Goal: Transaction & Acquisition: Subscribe to service/newsletter

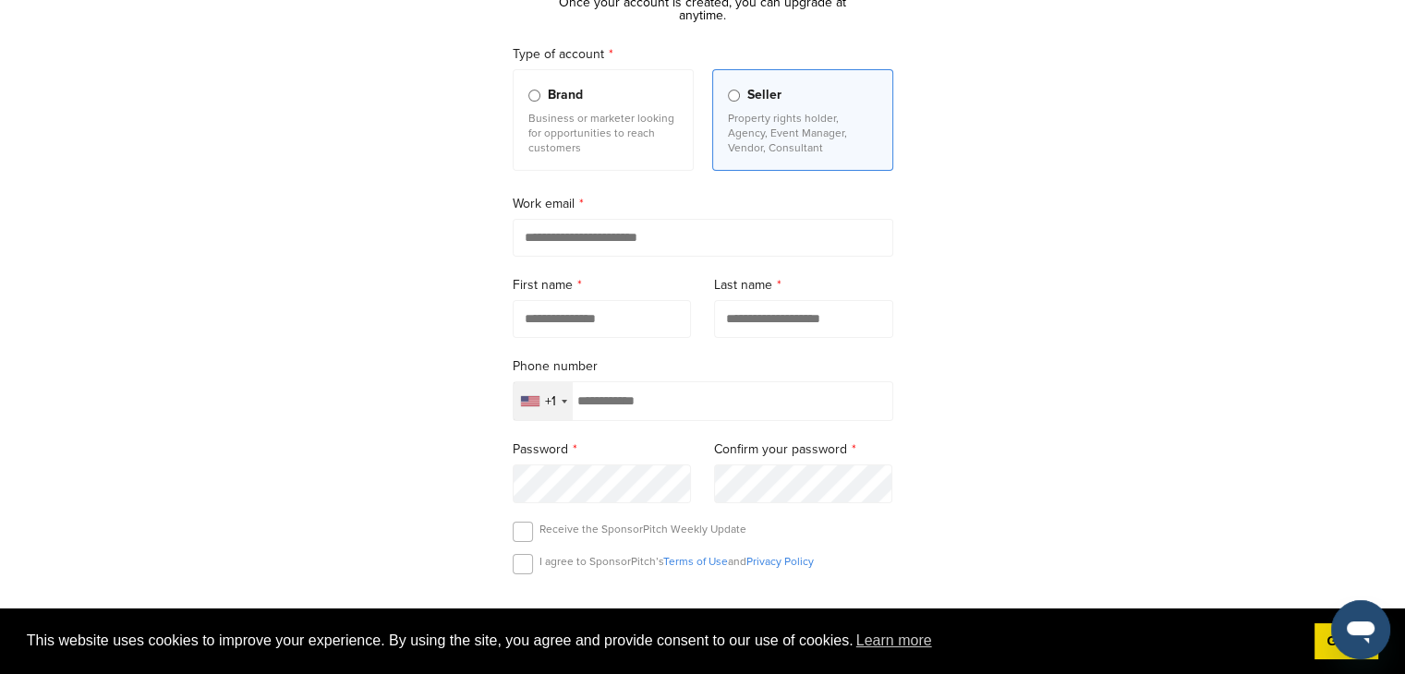
scroll to position [188, 0]
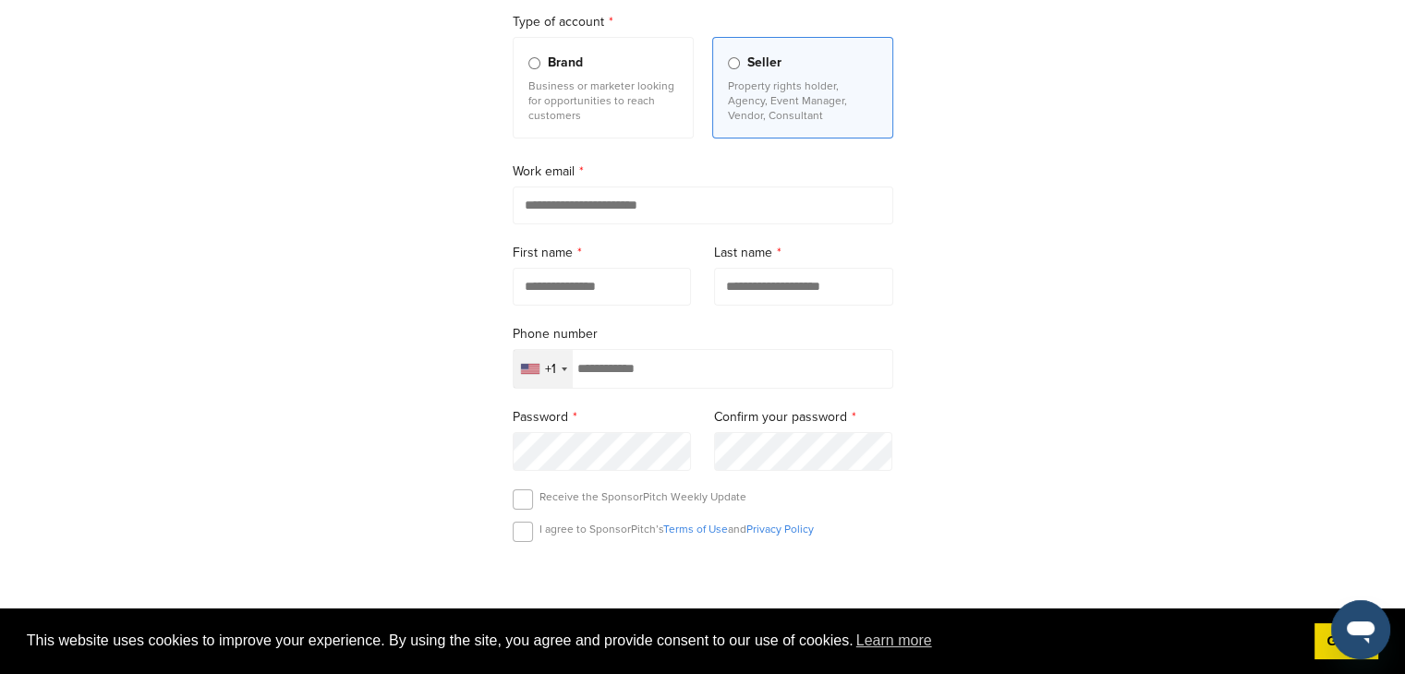
click at [554, 61] on span "Brand" at bounding box center [565, 63] width 35 height 20
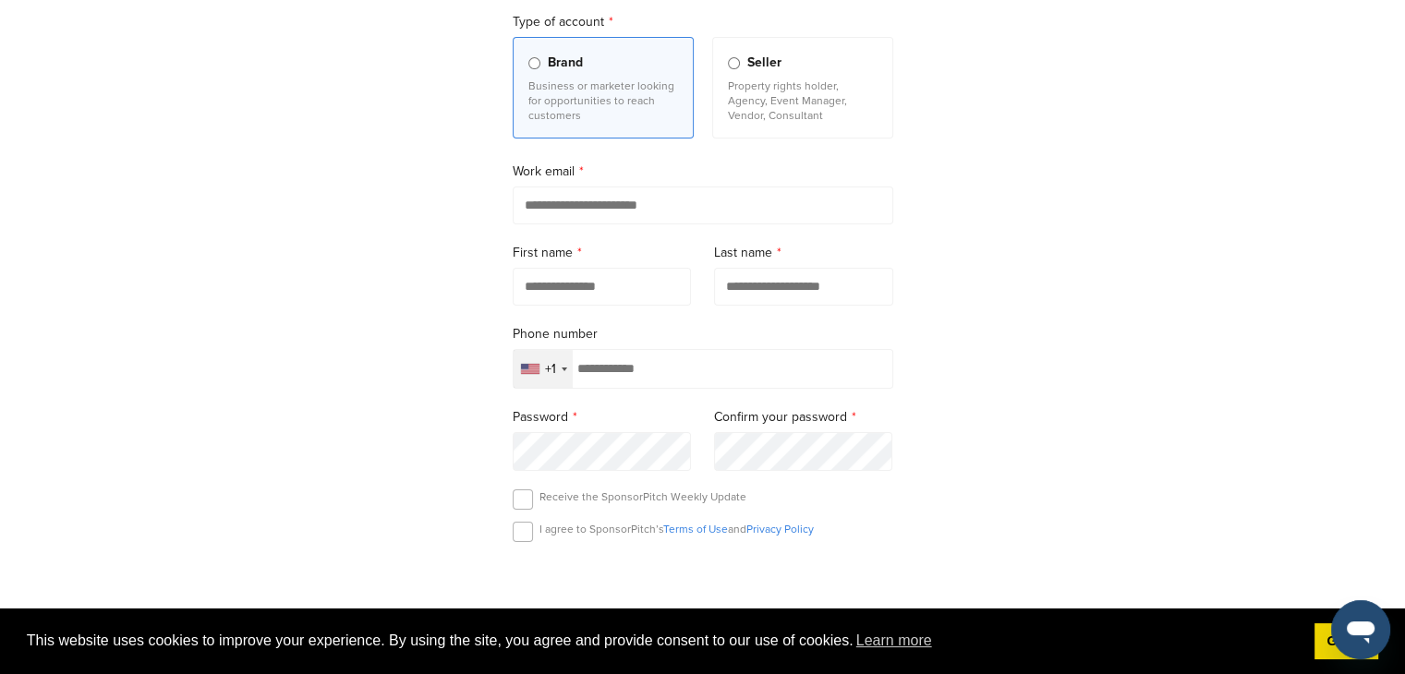
click at [629, 193] on input "email" at bounding box center [703, 206] width 381 height 38
type input "**********"
click at [614, 283] on input "text" at bounding box center [602, 287] width 179 height 38
type input "***"
click at [723, 275] on input "text" at bounding box center [803, 287] width 179 height 38
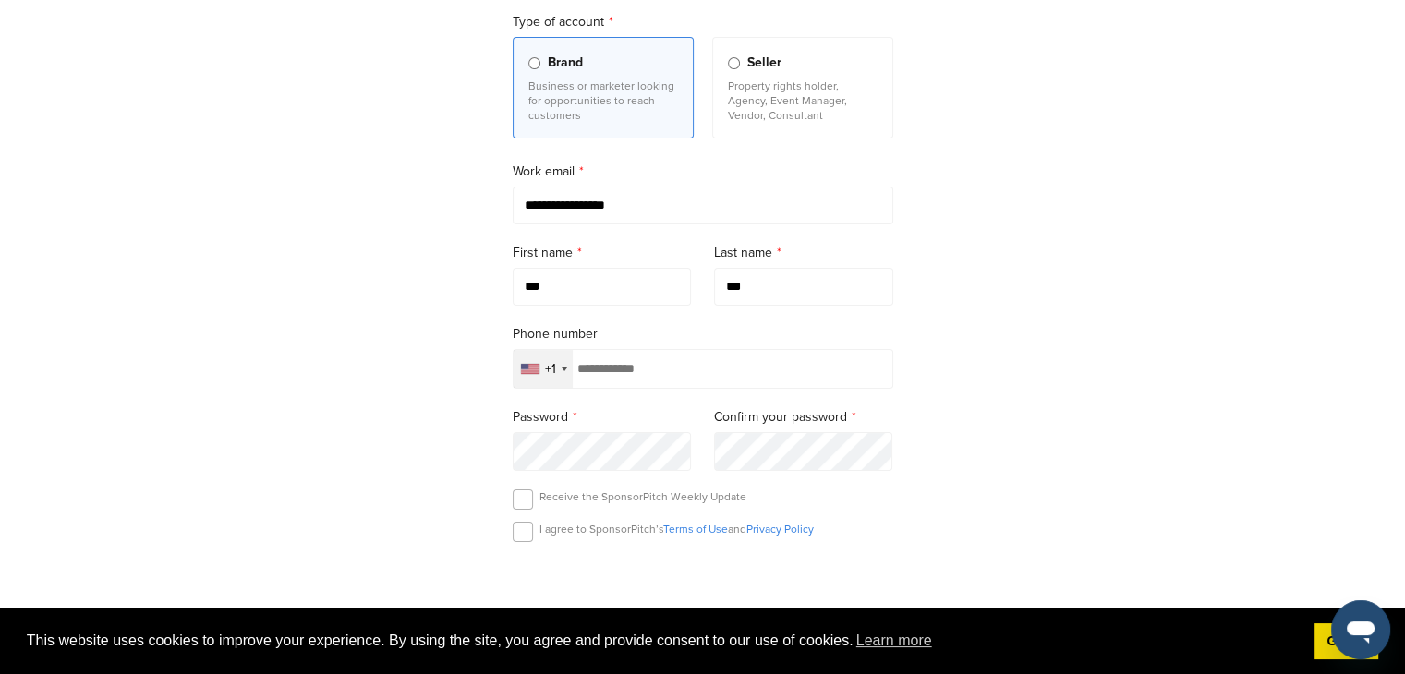
type input "***"
click at [555, 366] on div "+1" at bounding box center [543, 369] width 59 height 38
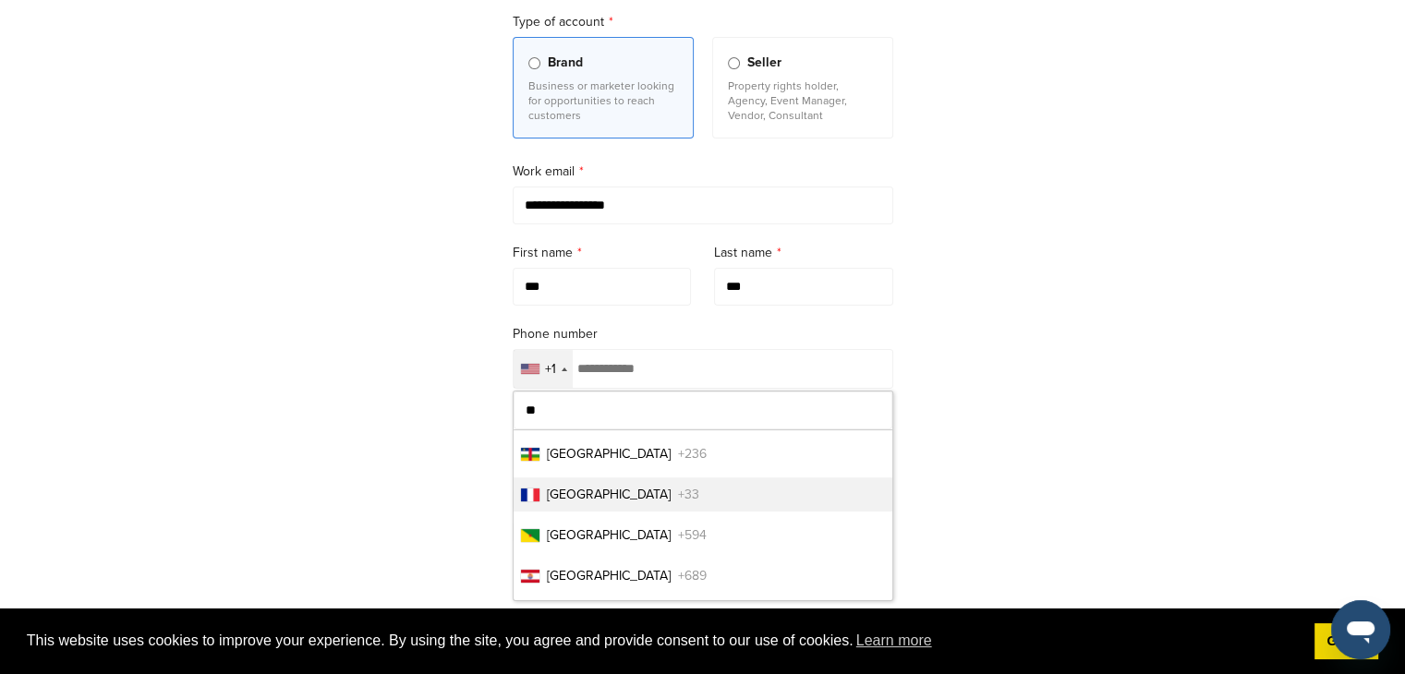
type input "**"
click at [642, 487] on li "France +33" at bounding box center [703, 495] width 379 height 34
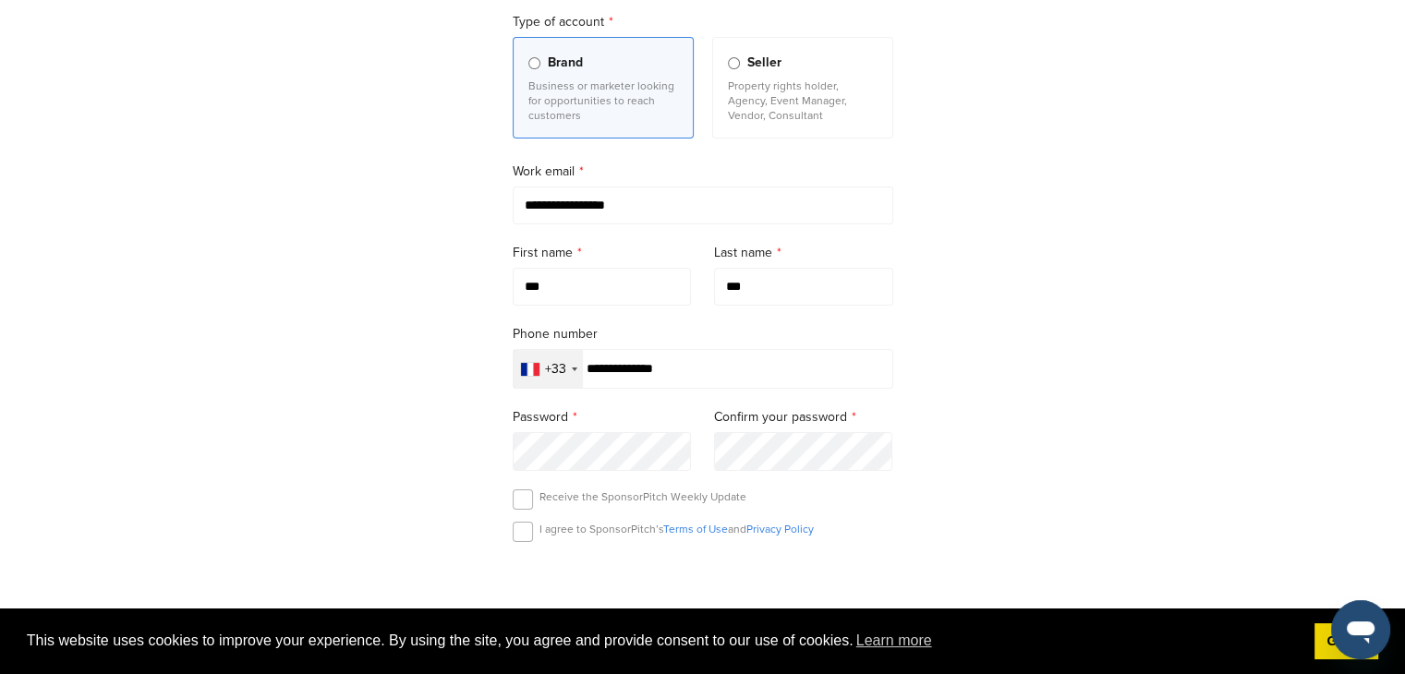
type input "**********"
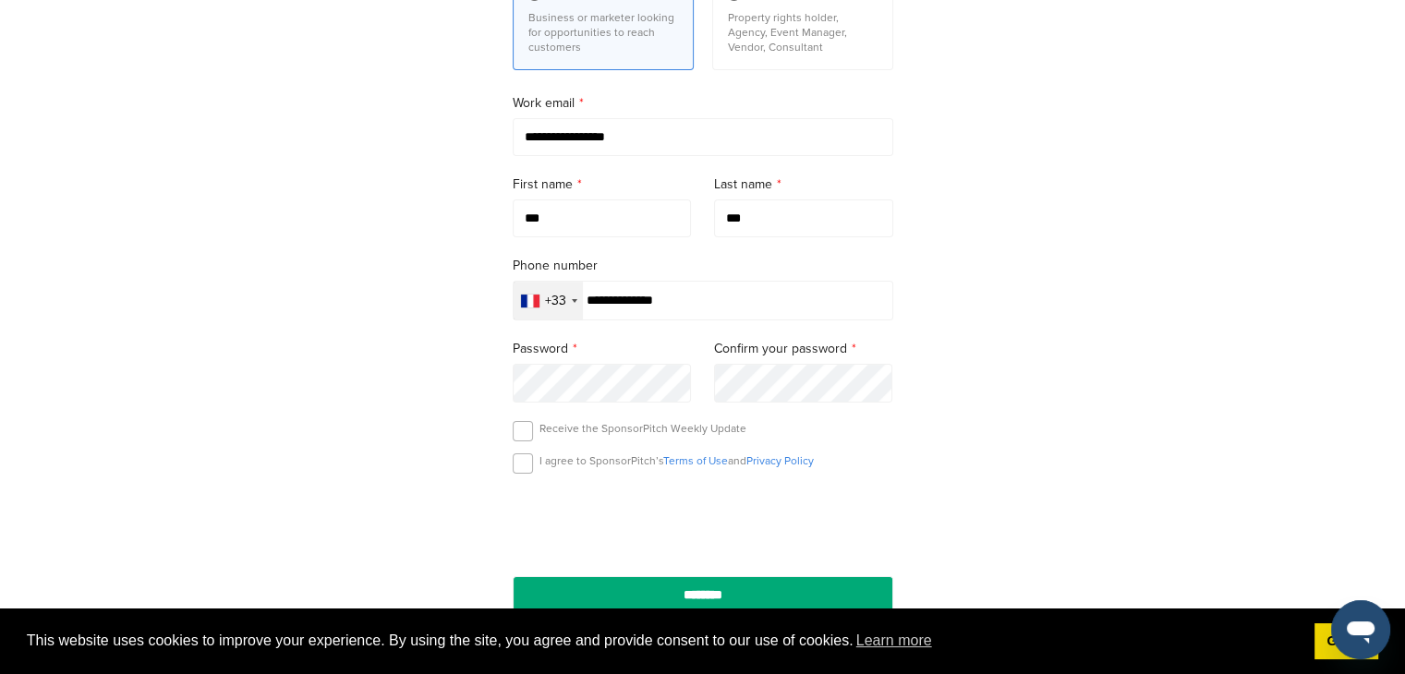
scroll to position [309, 0]
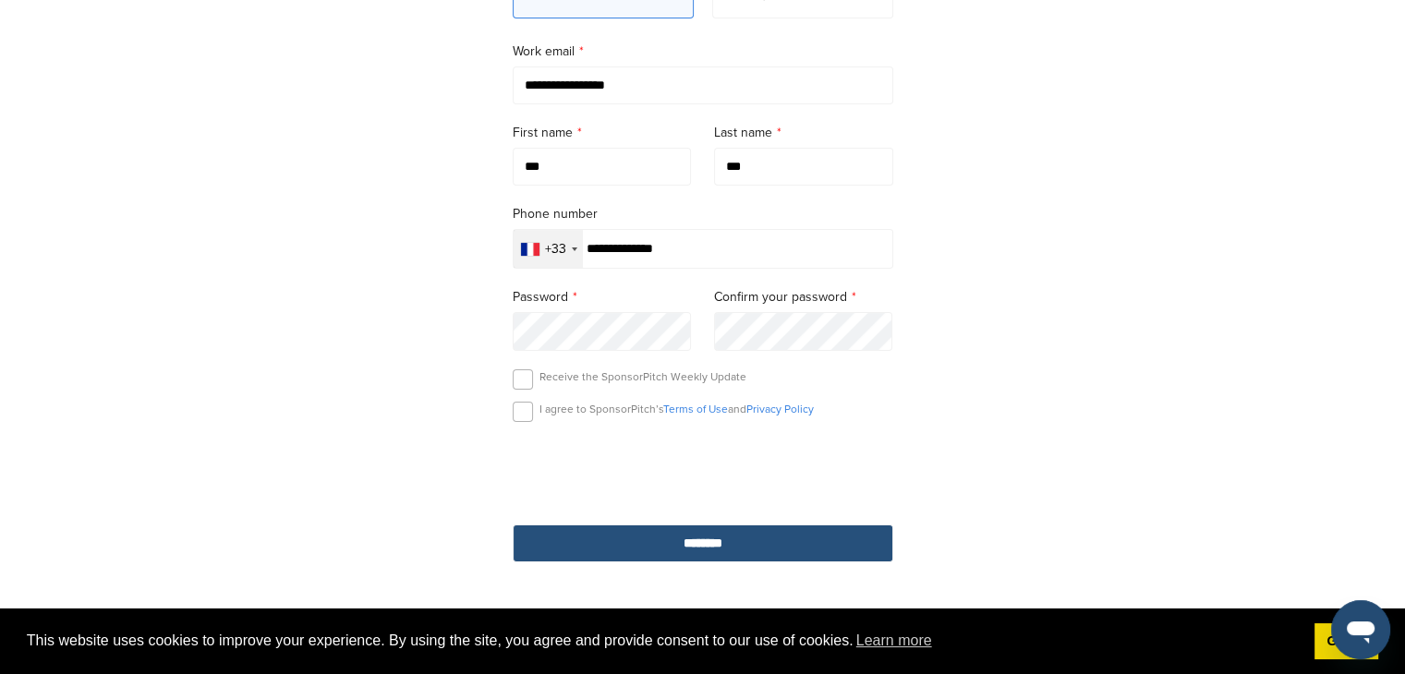
click at [722, 533] on input "********" at bounding box center [703, 544] width 381 height 38
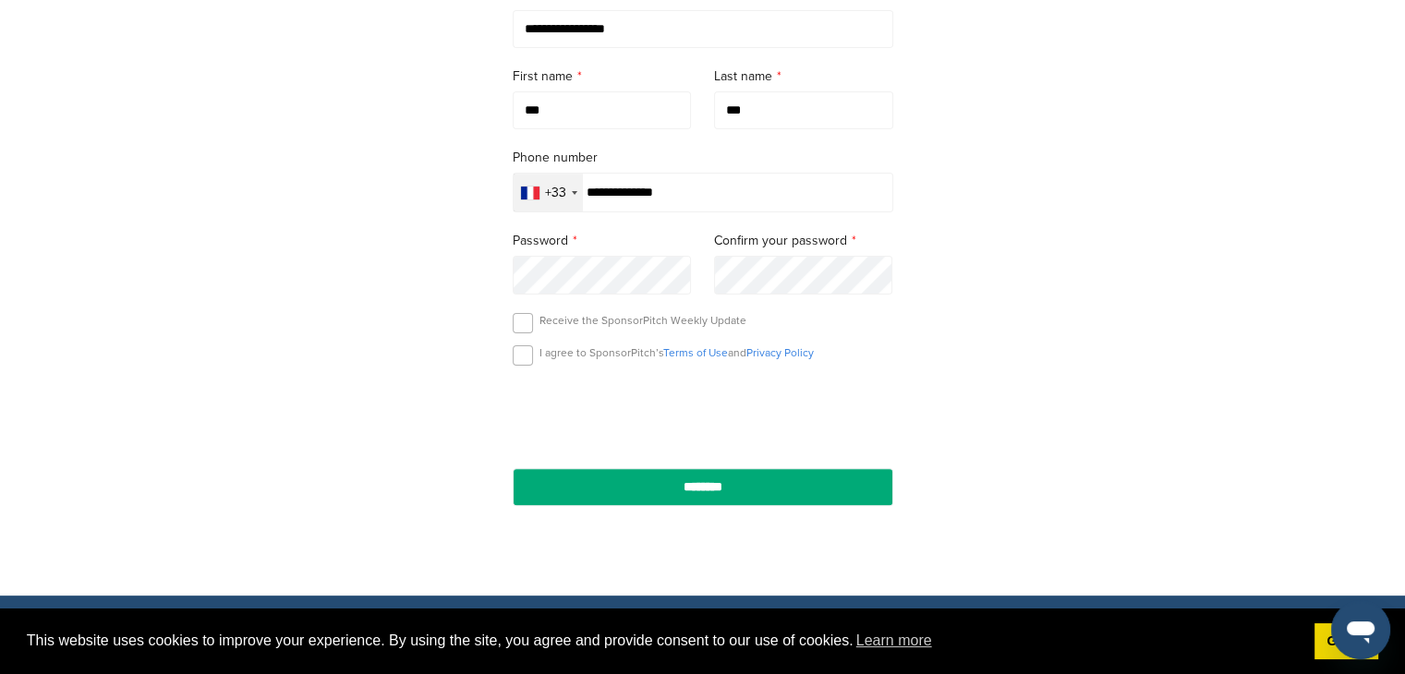
scroll to position [432, 0]
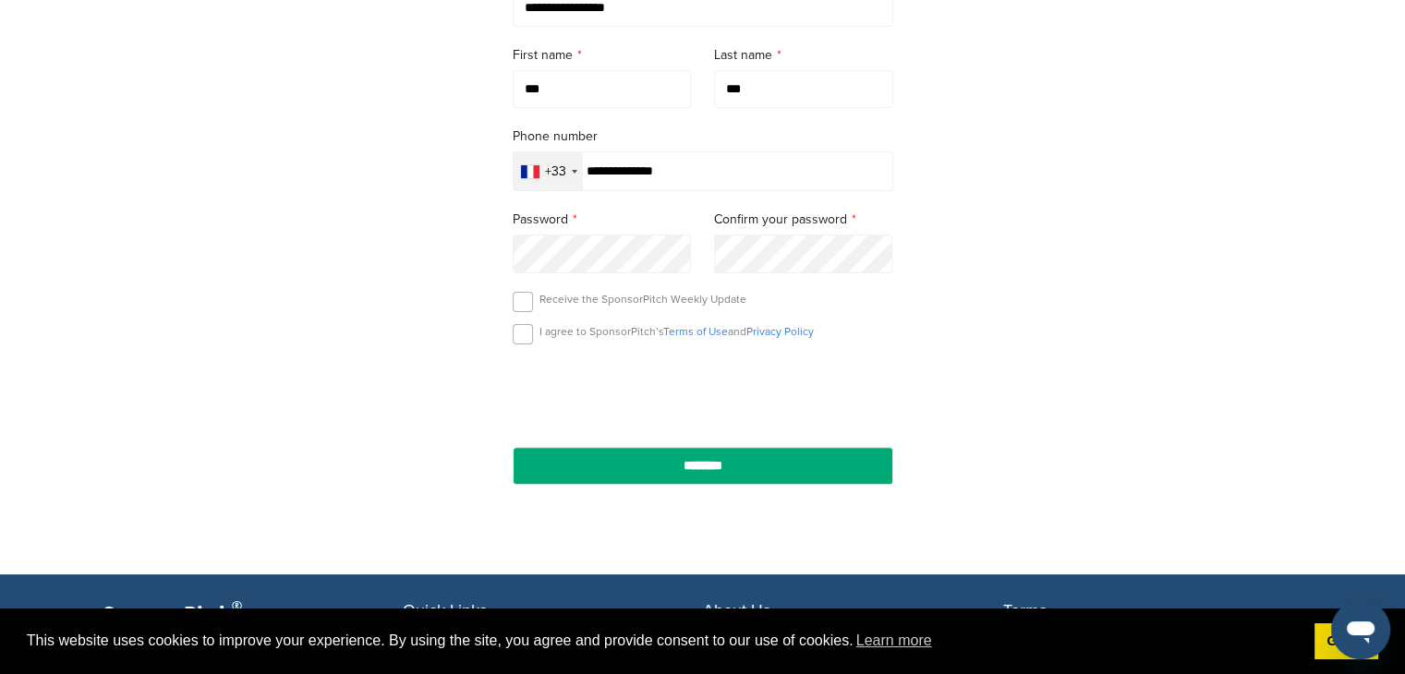
click at [534, 334] on div "I agree to SponsorPitch’s Terms of Use and Privacy Policy" at bounding box center [703, 338] width 381 height 28
click at [515, 333] on label at bounding box center [523, 334] width 20 height 20
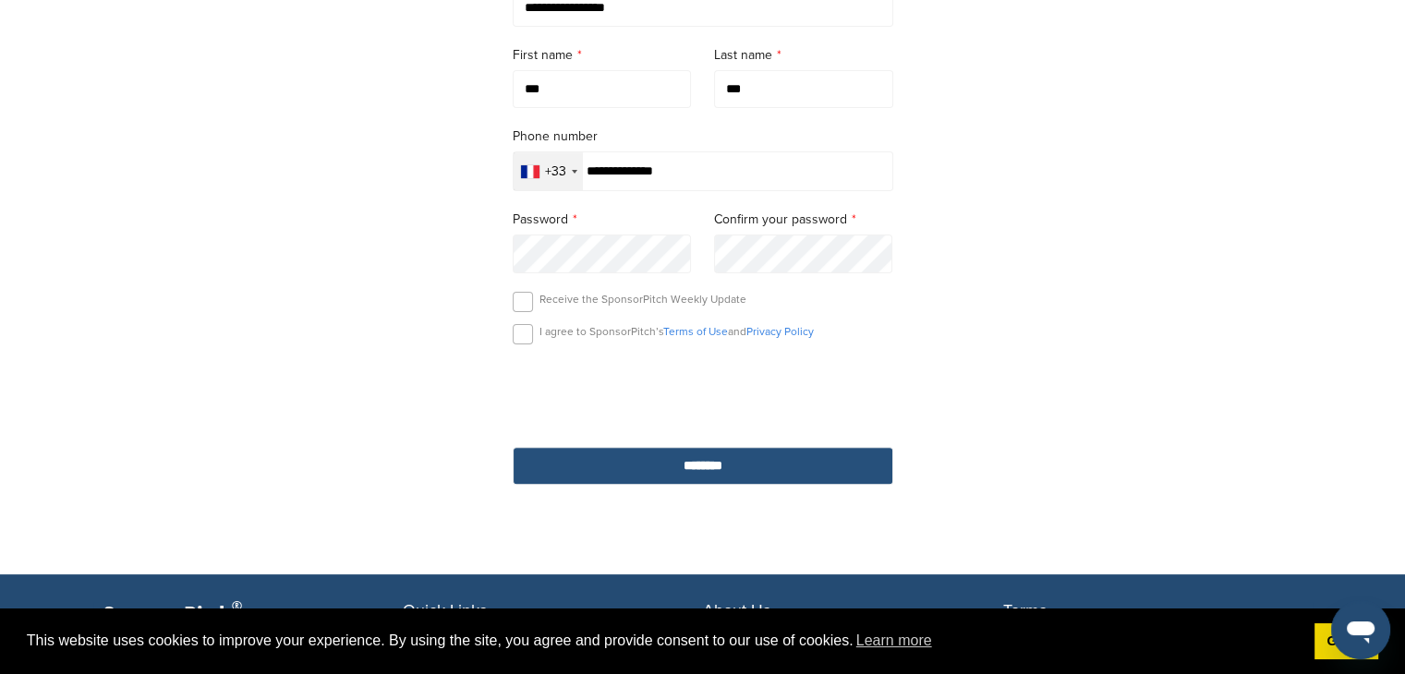
click at [687, 470] on input "********" at bounding box center [703, 466] width 381 height 38
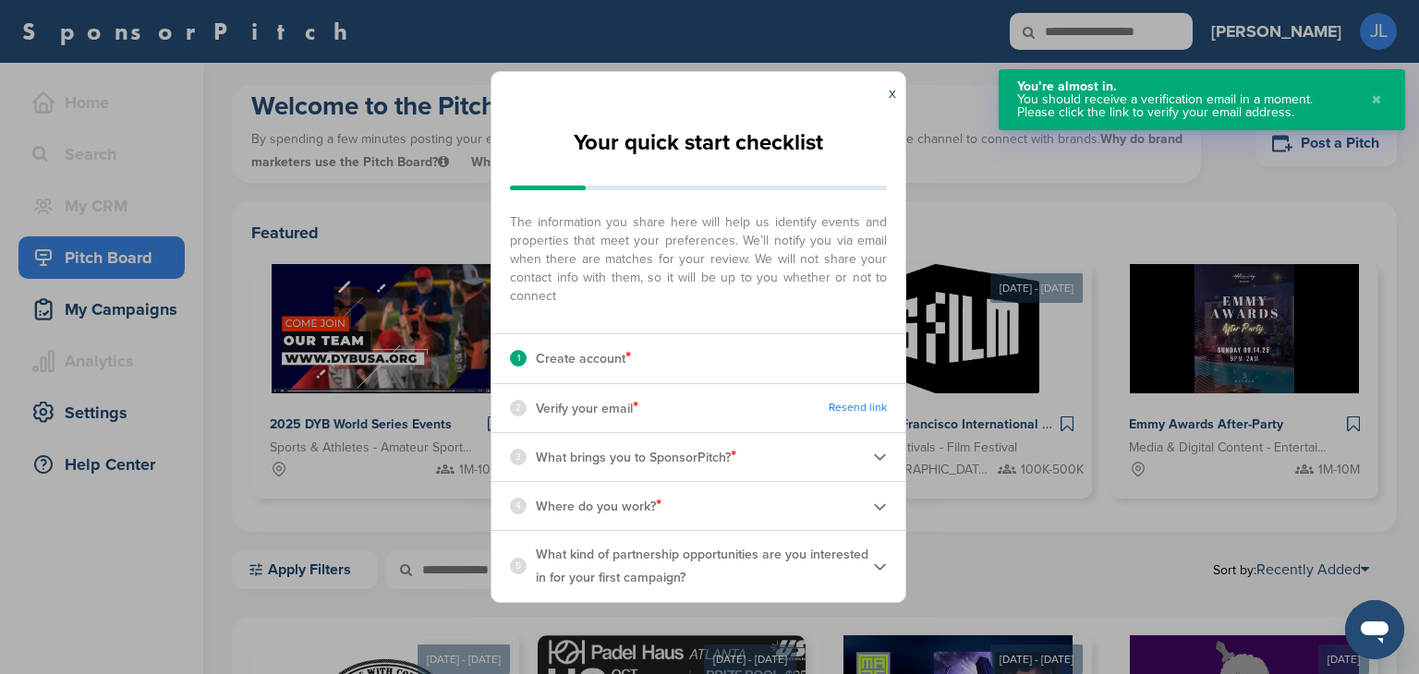
click at [887, 104] on div "x" at bounding box center [892, 93] width 26 height 42
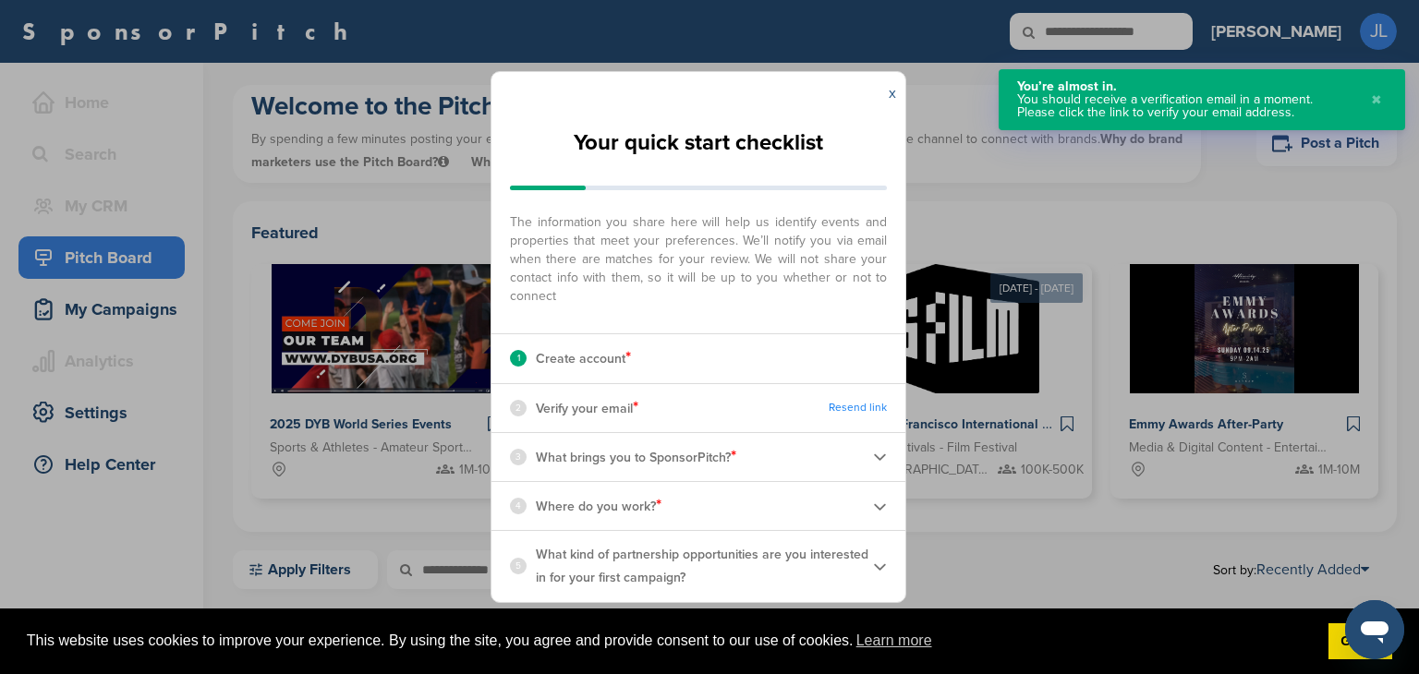
click at [890, 91] on link "x" at bounding box center [892, 93] width 7 height 18
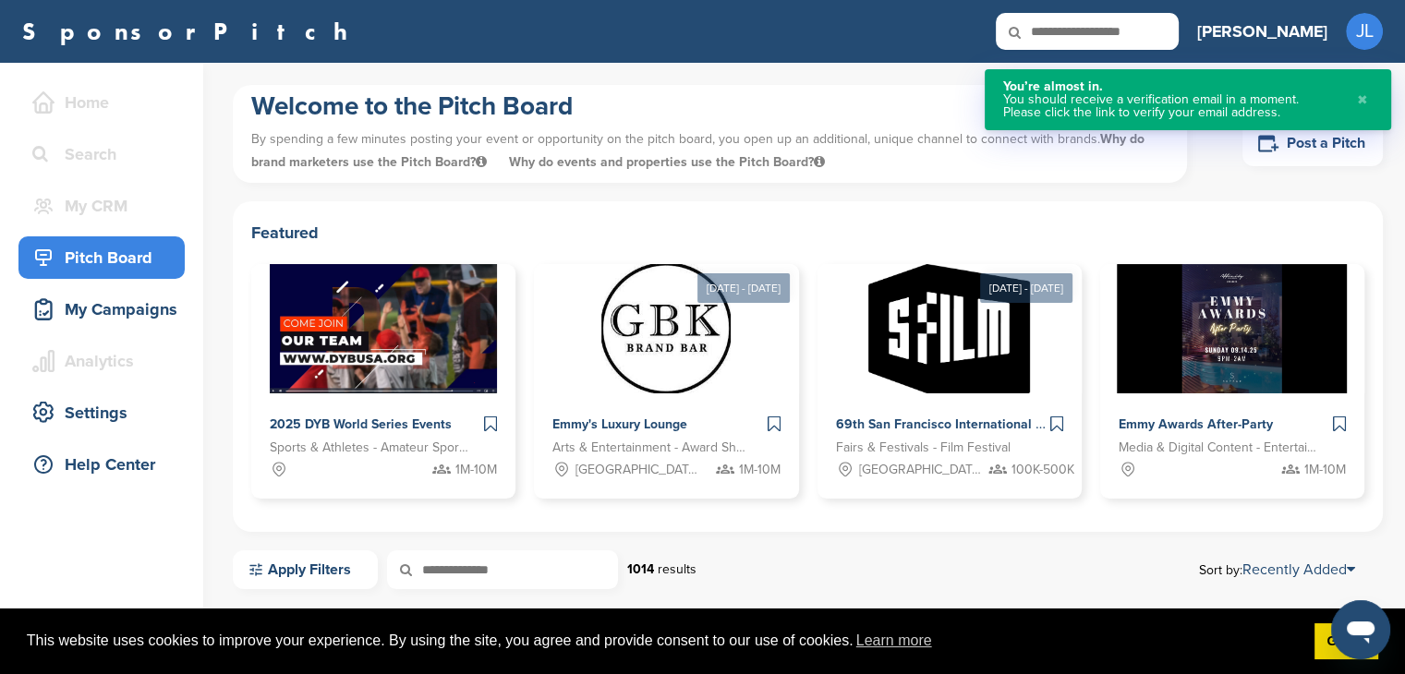
click at [1370, 97] on button "✖" at bounding box center [1362, 99] width 20 height 39
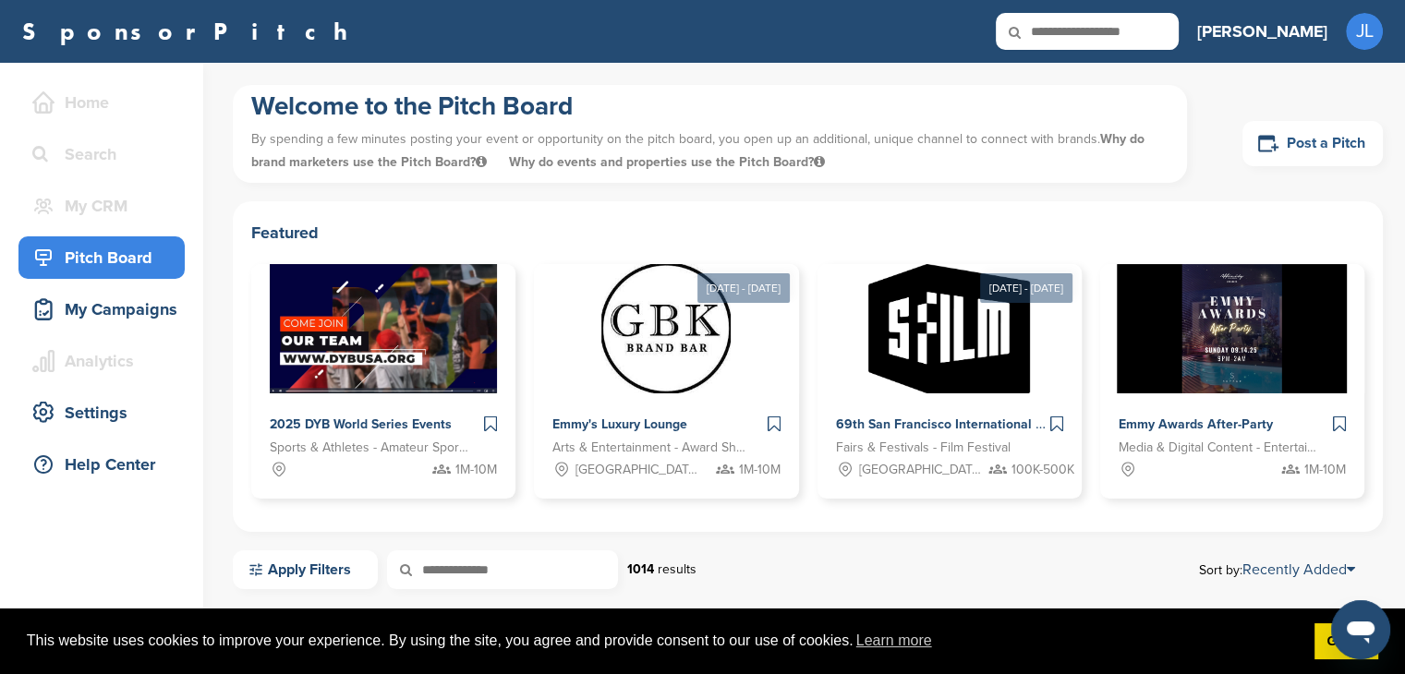
click at [1361, 138] on link "Post a Pitch" at bounding box center [1312, 143] width 140 height 45
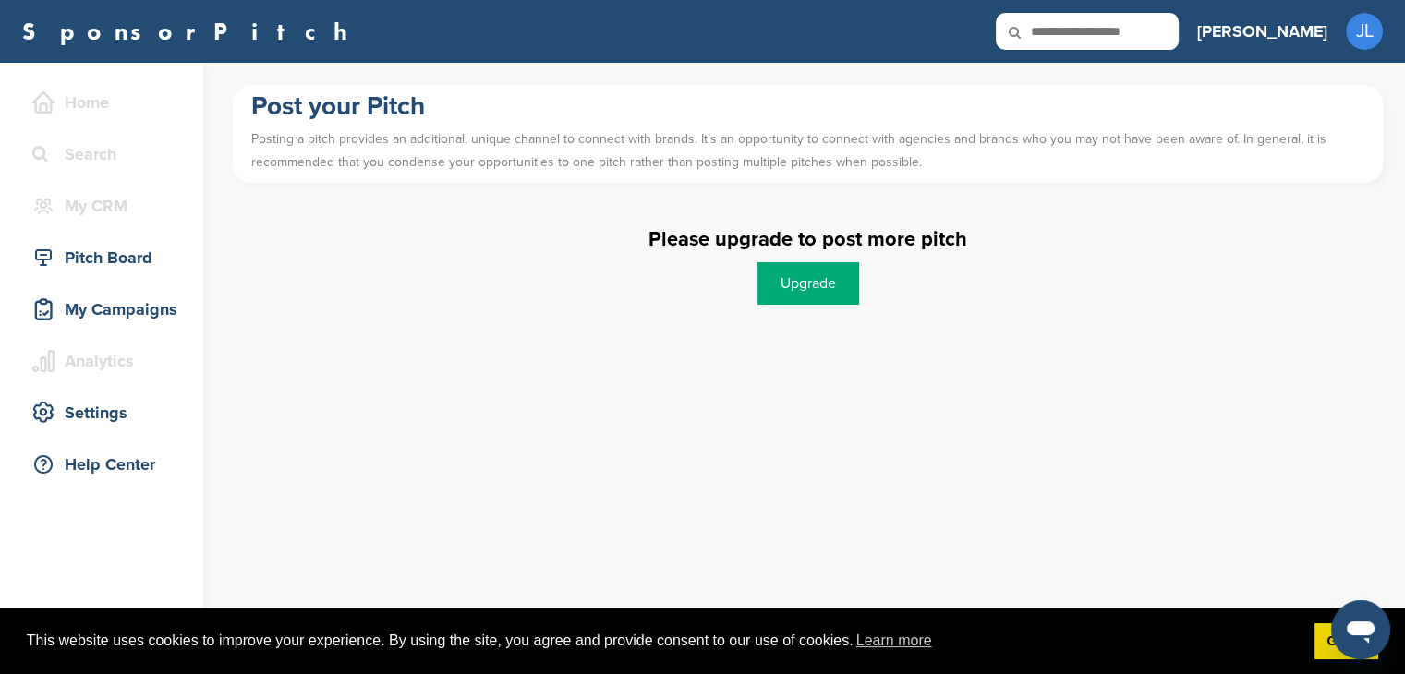
click at [823, 278] on link "Upgrade" at bounding box center [808, 283] width 102 height 42
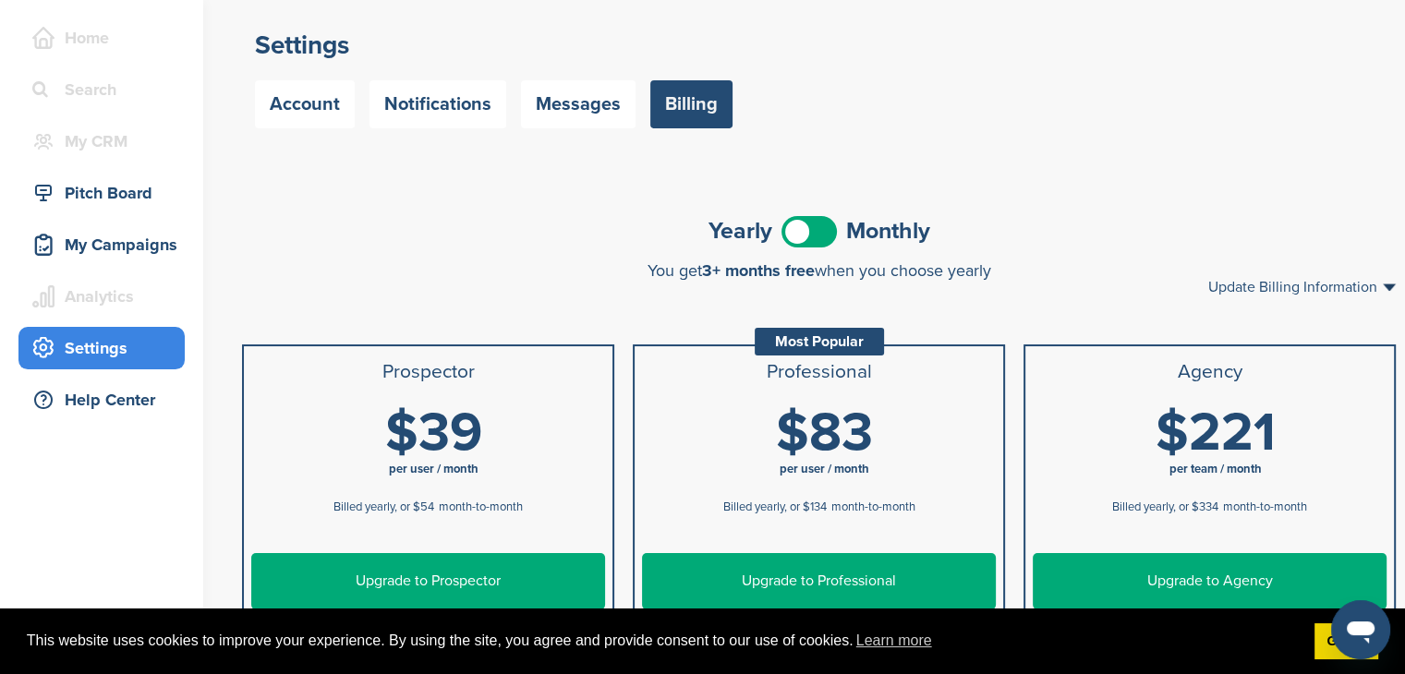
scroll to position [69, 0]
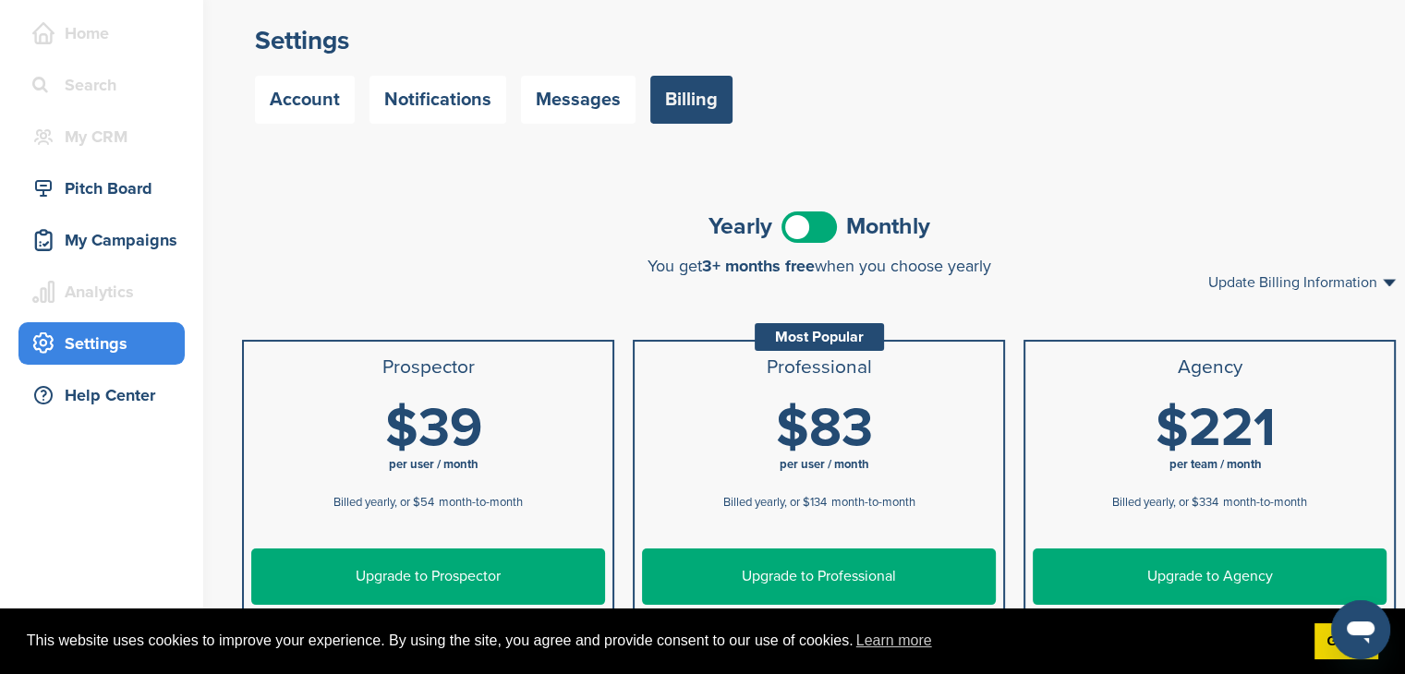
click at [805, 219] on span at bounding box center [808, 227] width 55 height 31
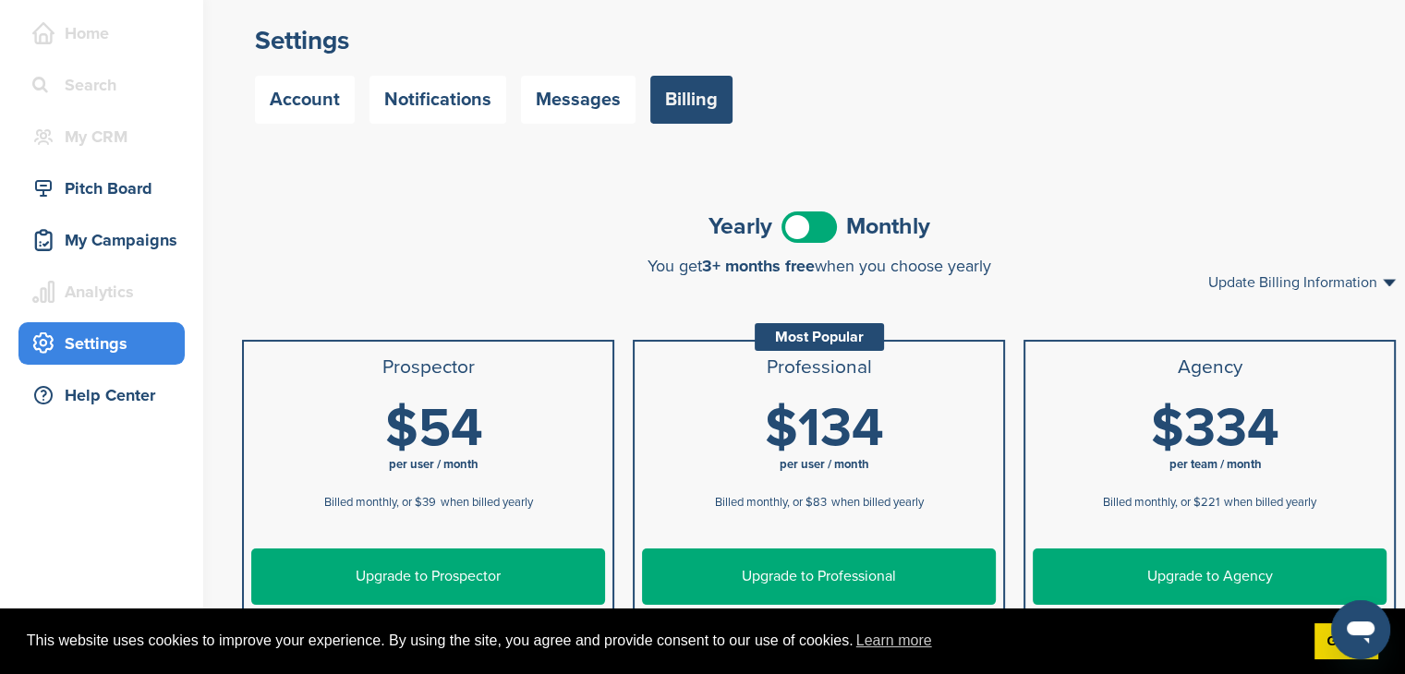
click at [805, 219] on span at bounding box center [808, 227] width 55 height 31
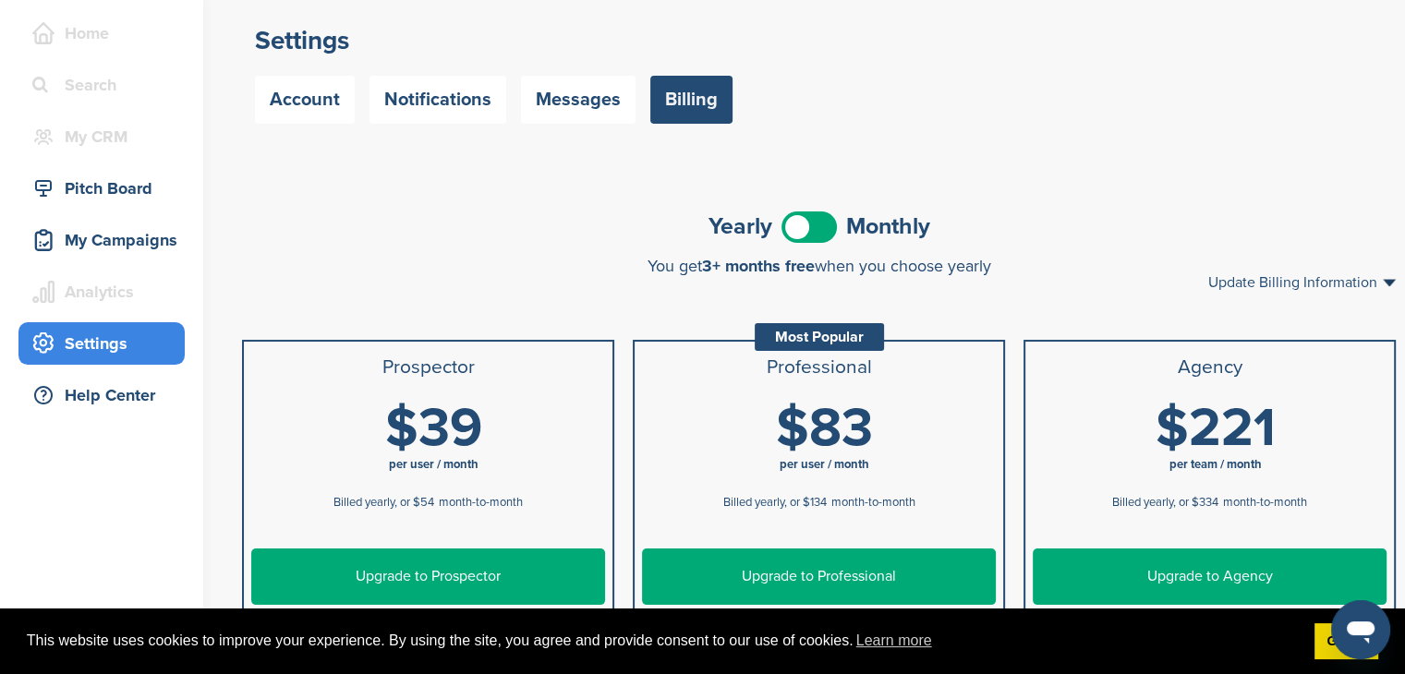
click at [805, 219] on span at bounding box center [808, 227] width 55 height 31
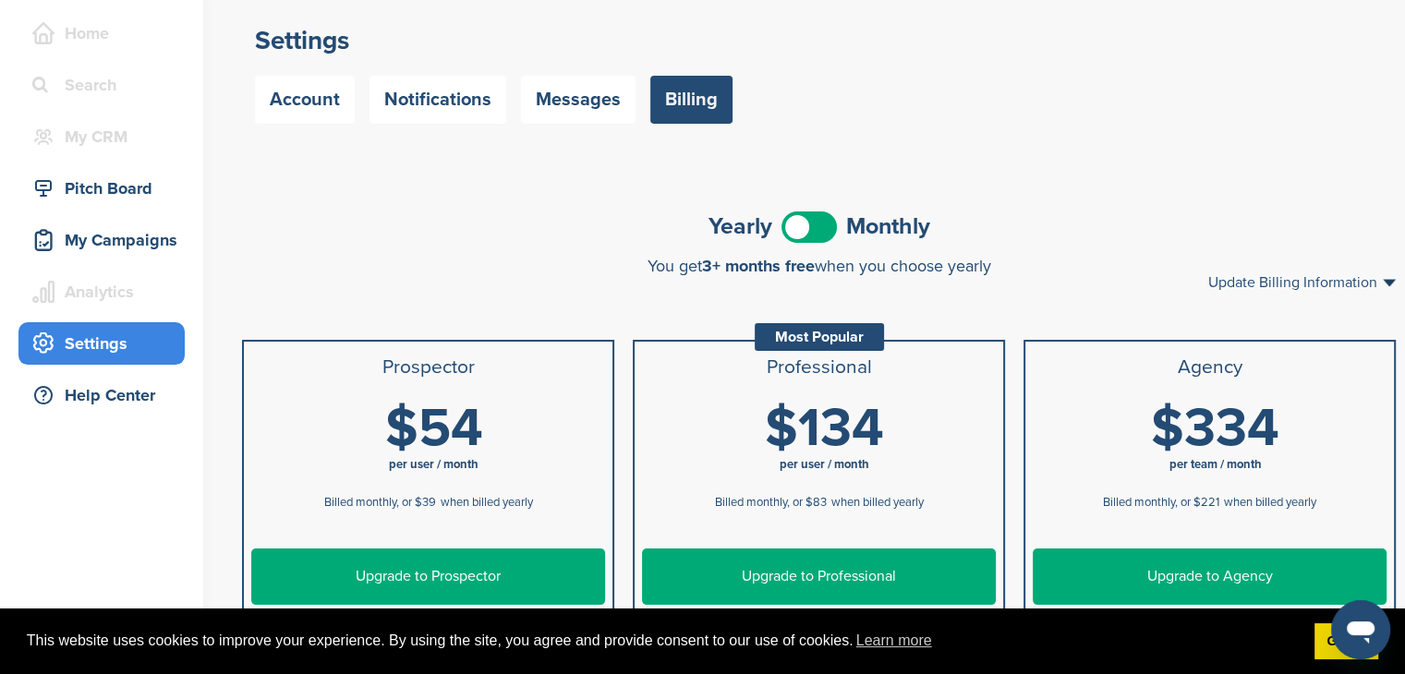
click at [805, 219] on span at bounding box center [808, 227] width 55 height 31
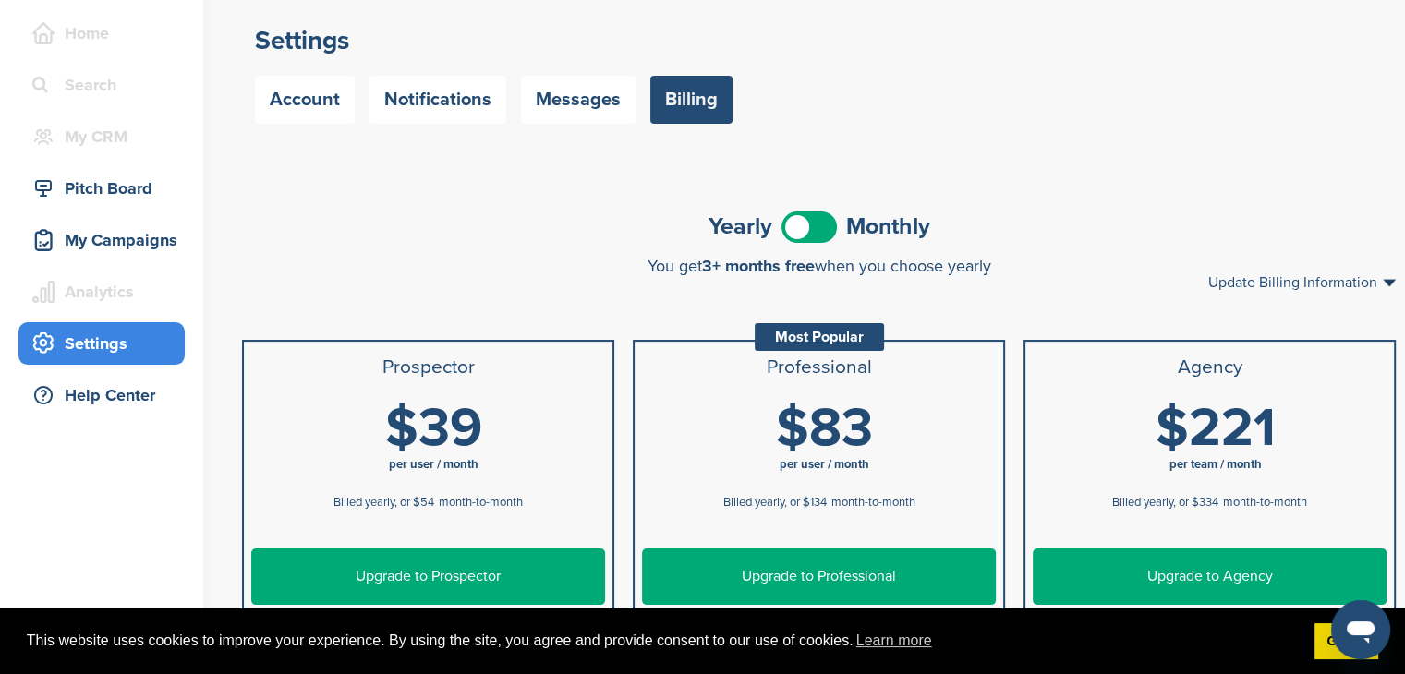
click at [805, 219] on span at bounding box center [808, 227] width 55 height 31
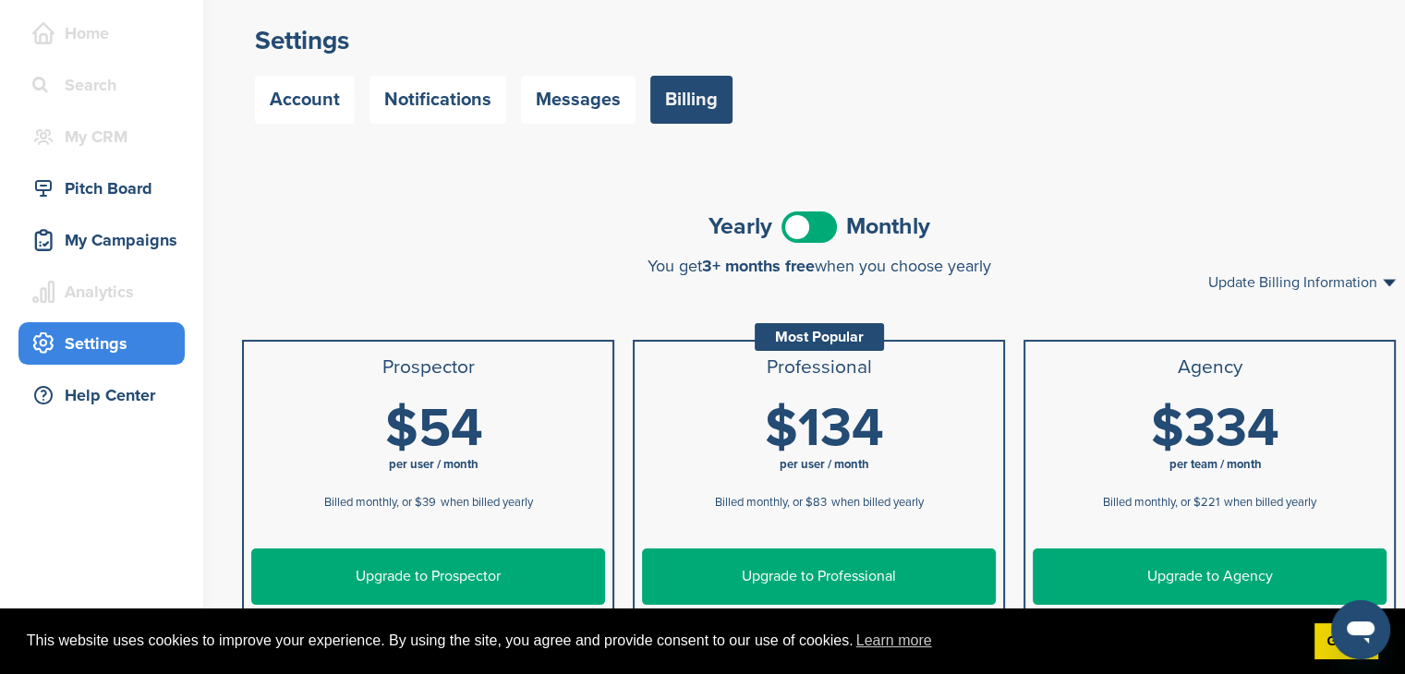
click at [805, 219] on span at bounding box center [808, 227] width 55 height 31
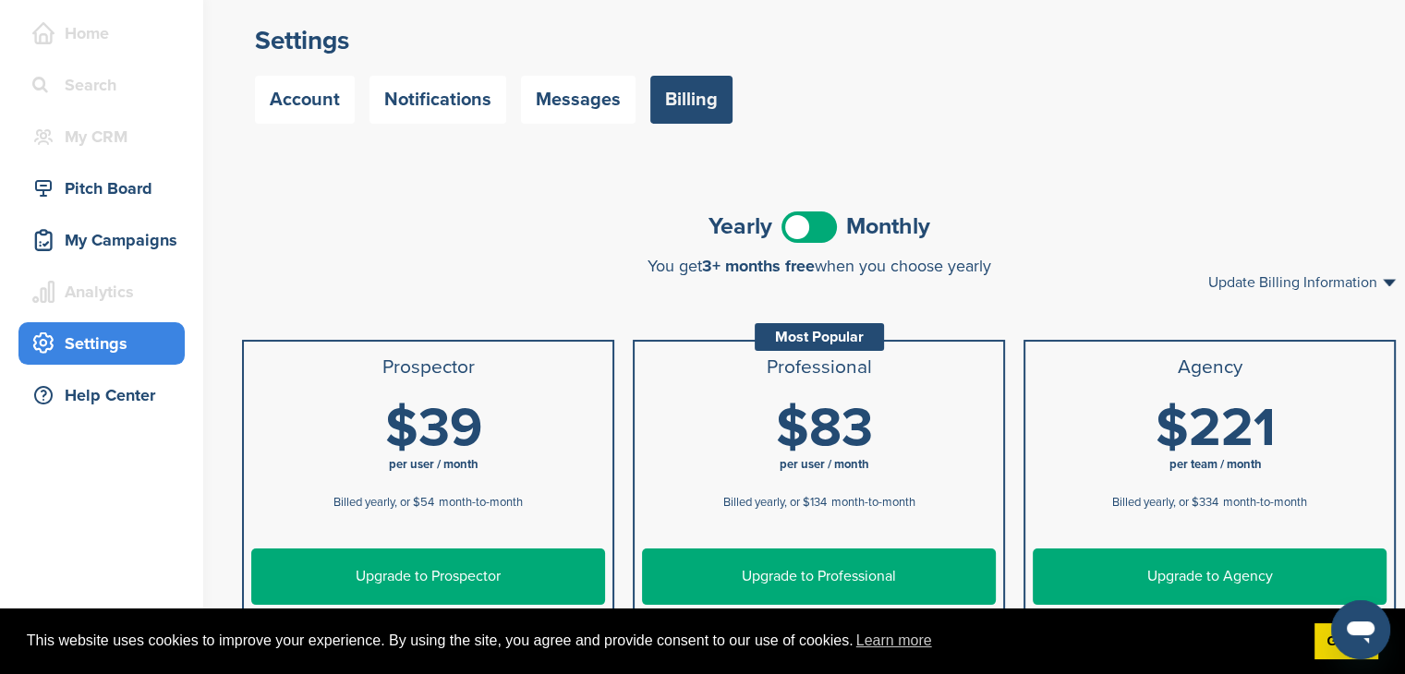
click at [805, 219] on span at bounding box center [808, 227] width 55 height 31
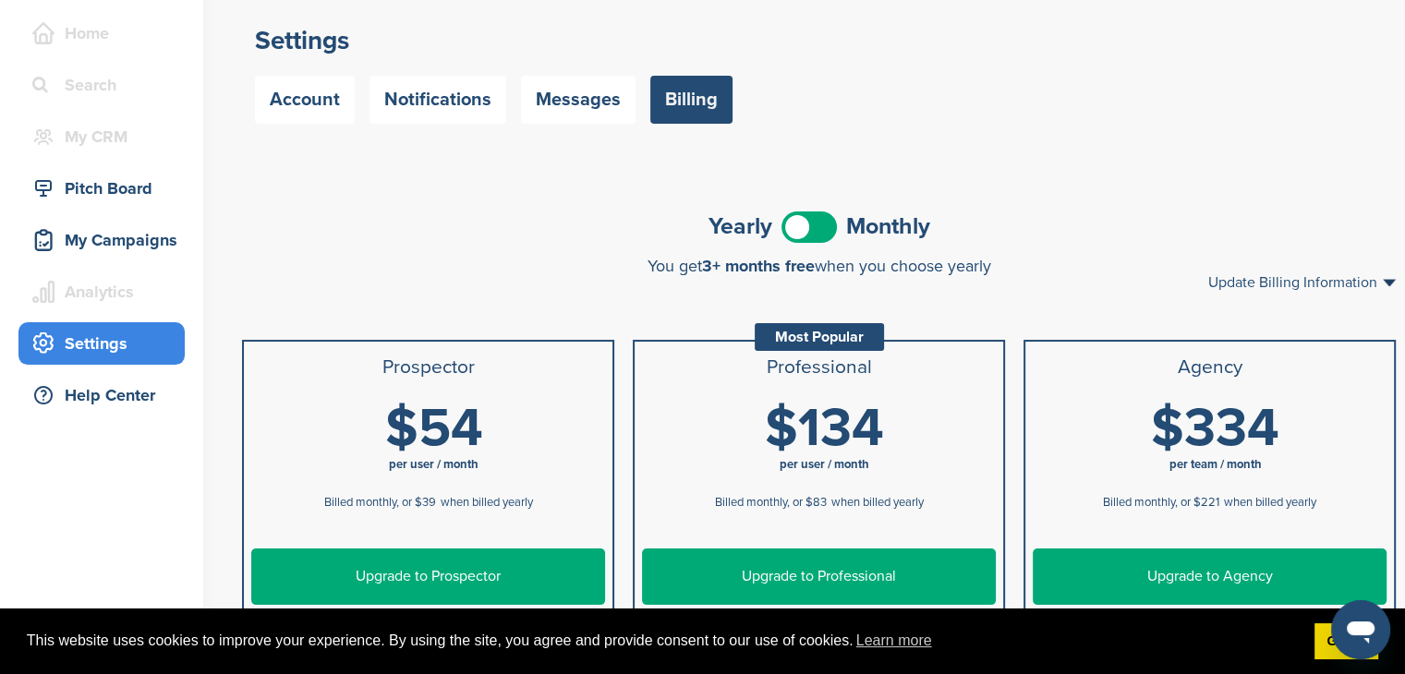
click at [805, 219] on span at bounding box center [808, 227] width 55 height 31
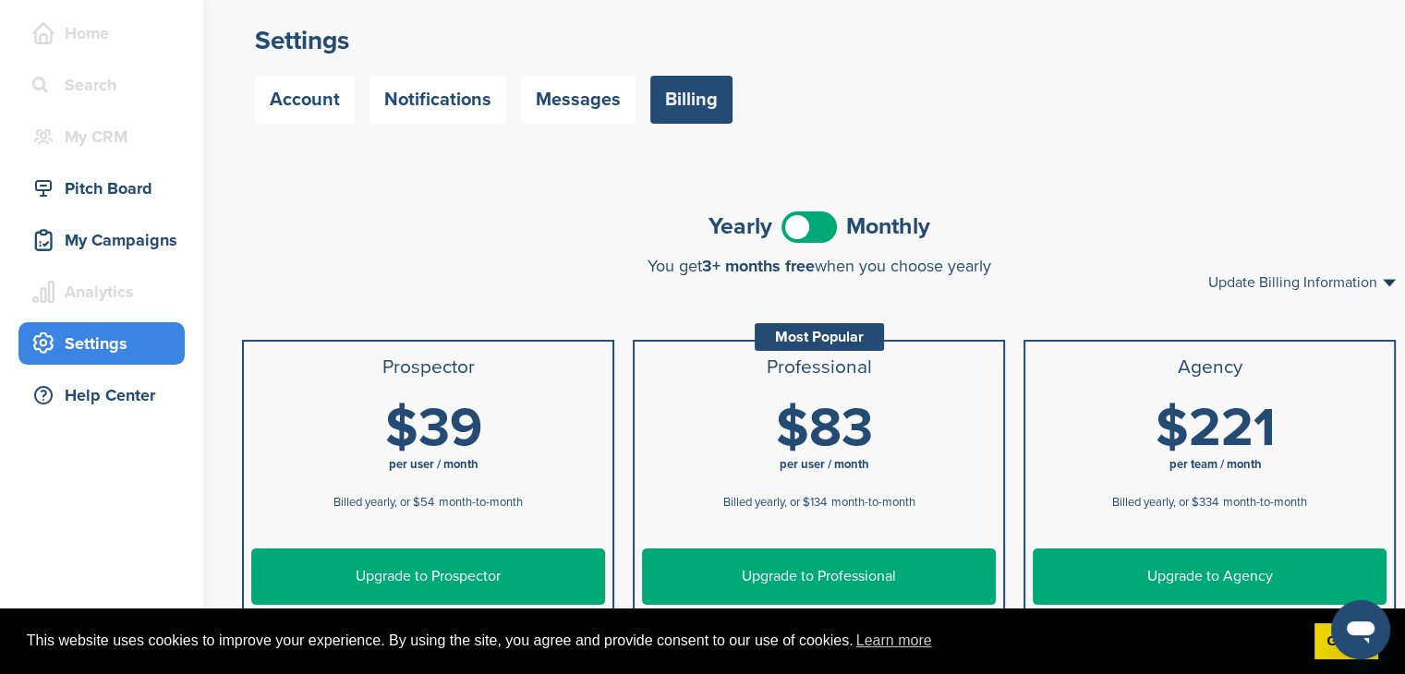
click at [805, 219] on span at bounding box center [808, 227] width 55 height 31
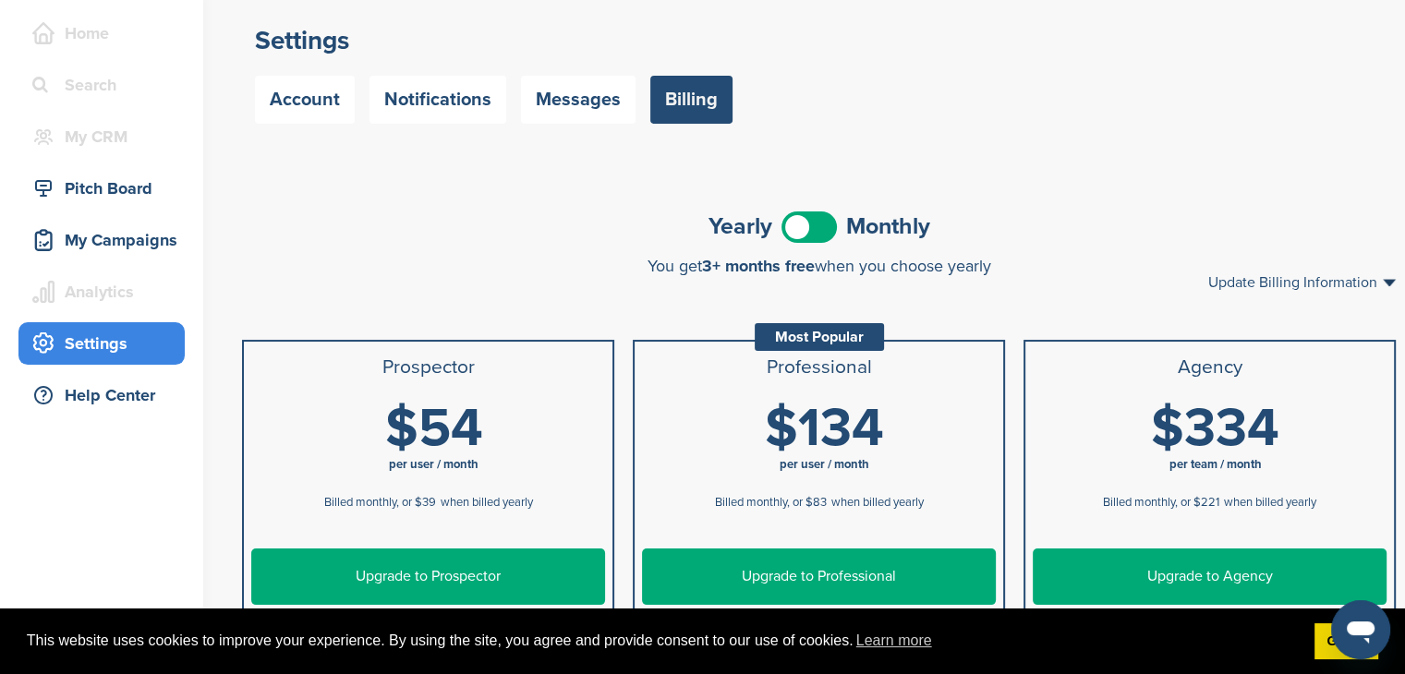
click at [805, 219] on span at bounding box center [808, 227] width 55 height 31
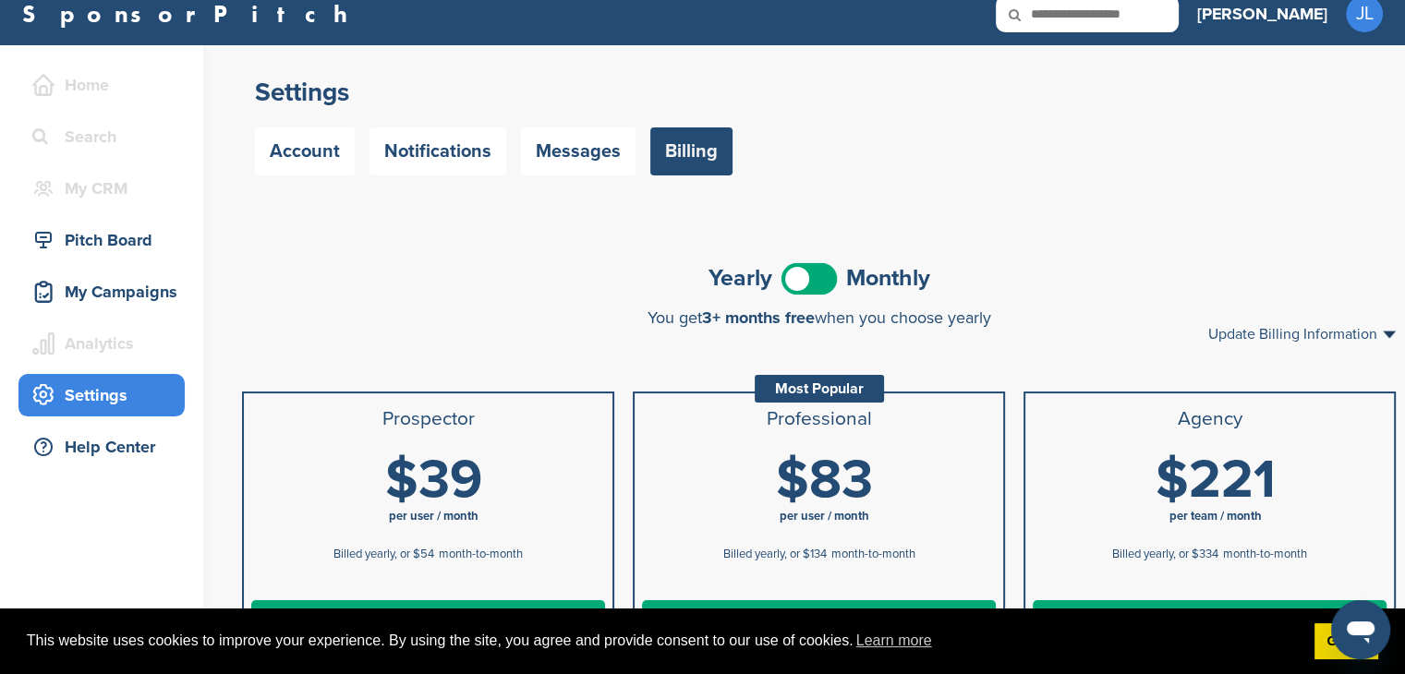
scroll to position [0, 0]
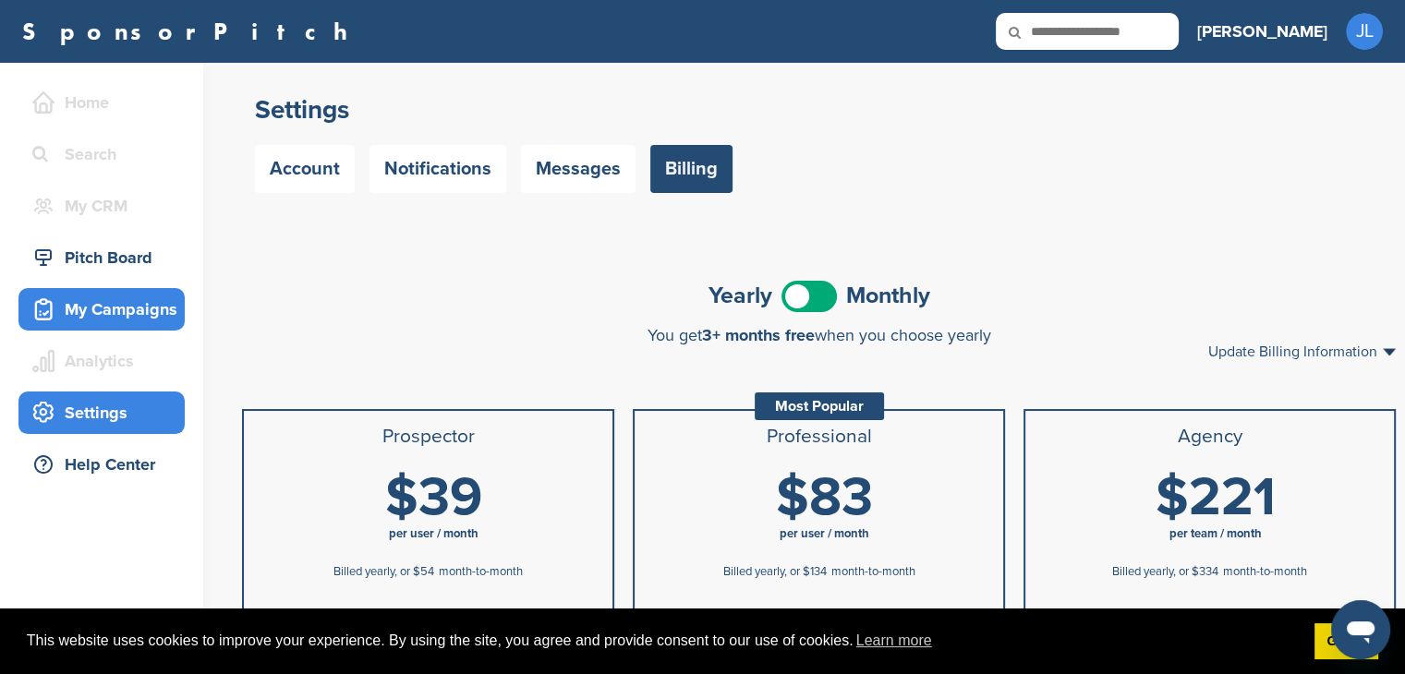
click at [148, 311] on div "My Campaigns" at bounding box center [106, 309] width 157 height 33
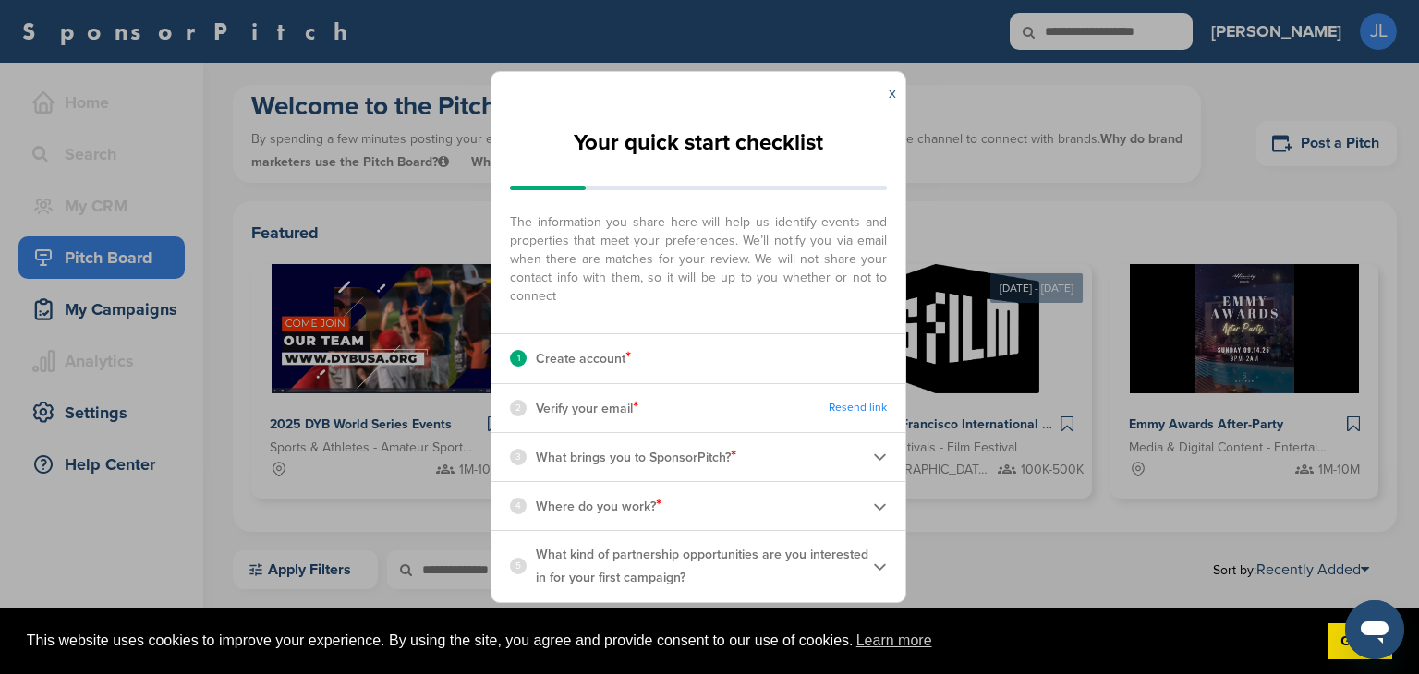
click at [890, 94] on link "x" at bounding box center [892, 93] width 7 height 18
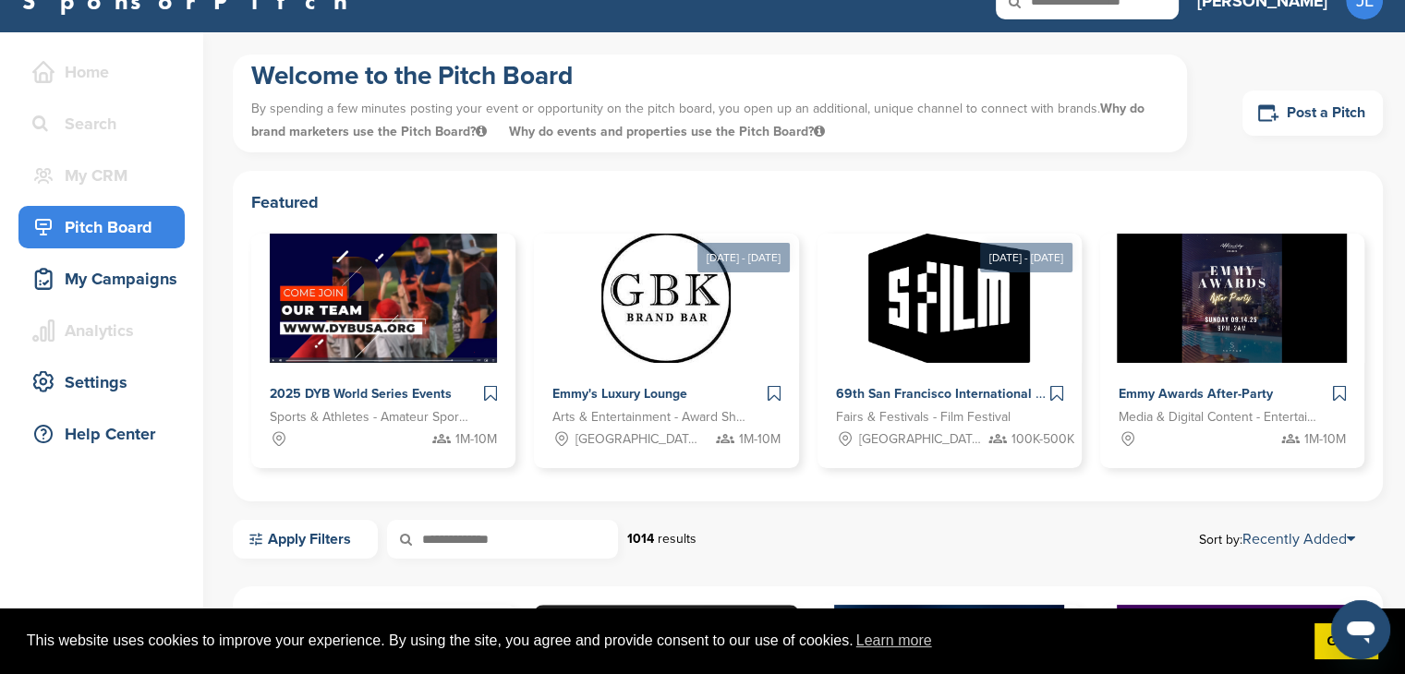
scroll to position [33, 0]
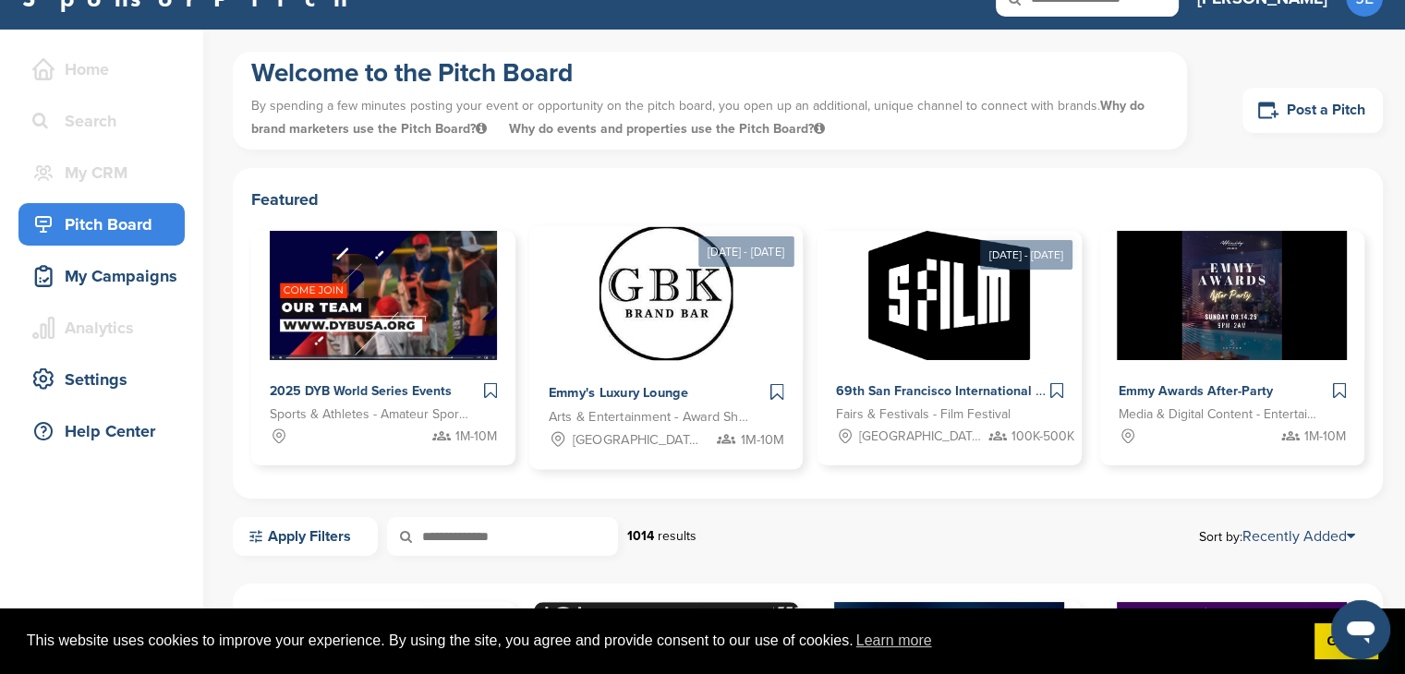
click at [647, 305] on img at bounding box center [666, 294] width 134 height 134
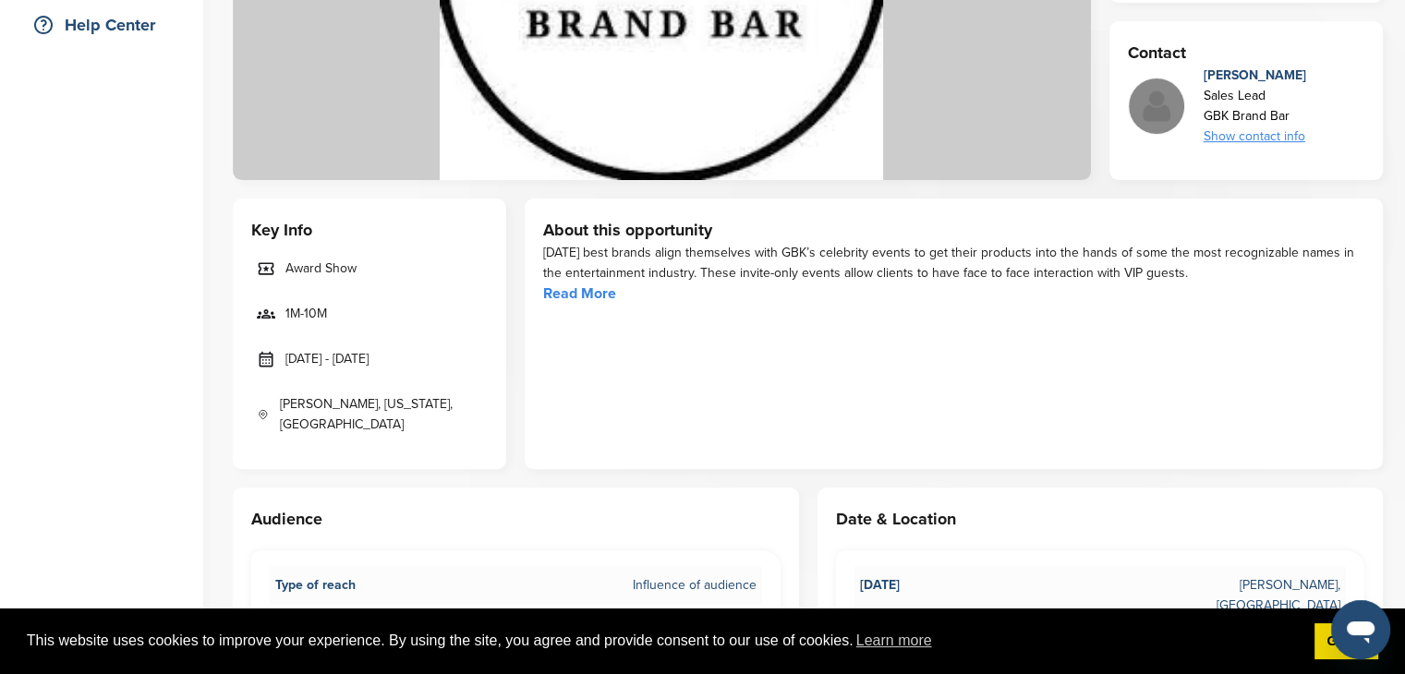
scroll to position [473, 0]
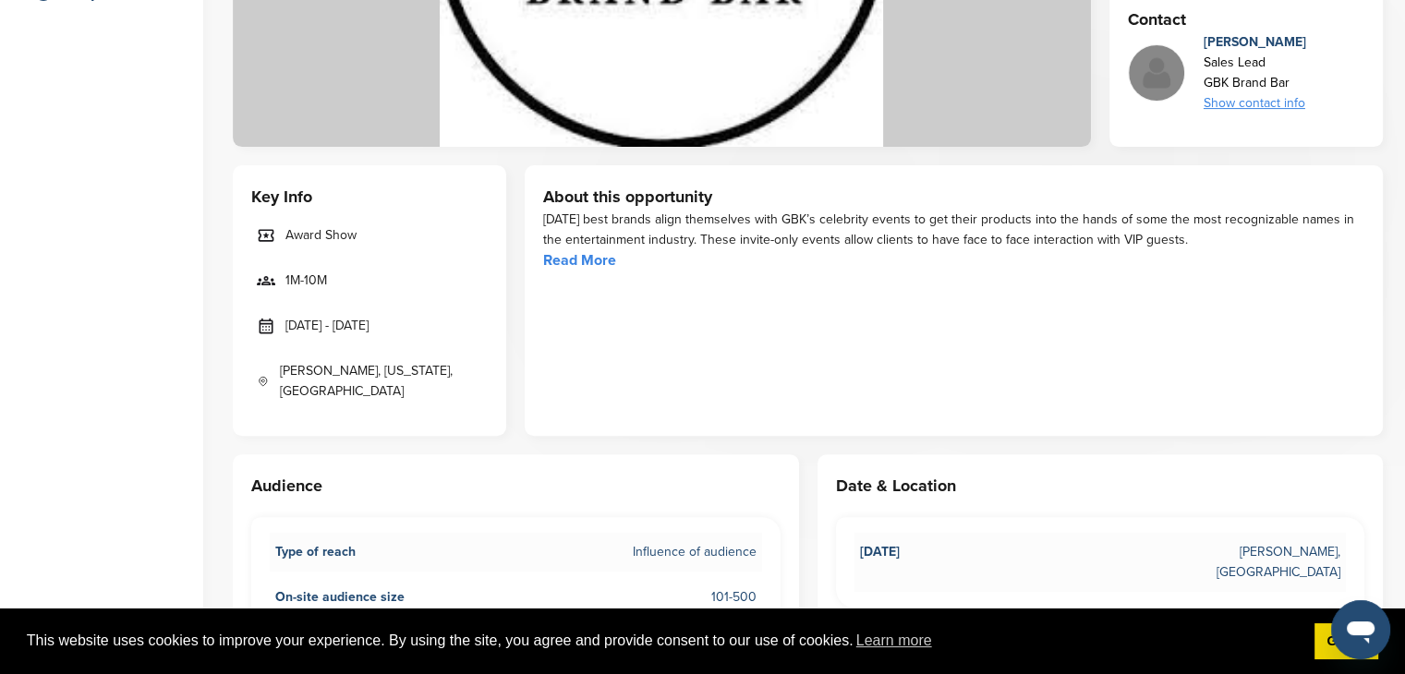
click at [1267, 106] on div "Show contact info" at bounding box center [1255, 103] width 103 height 20
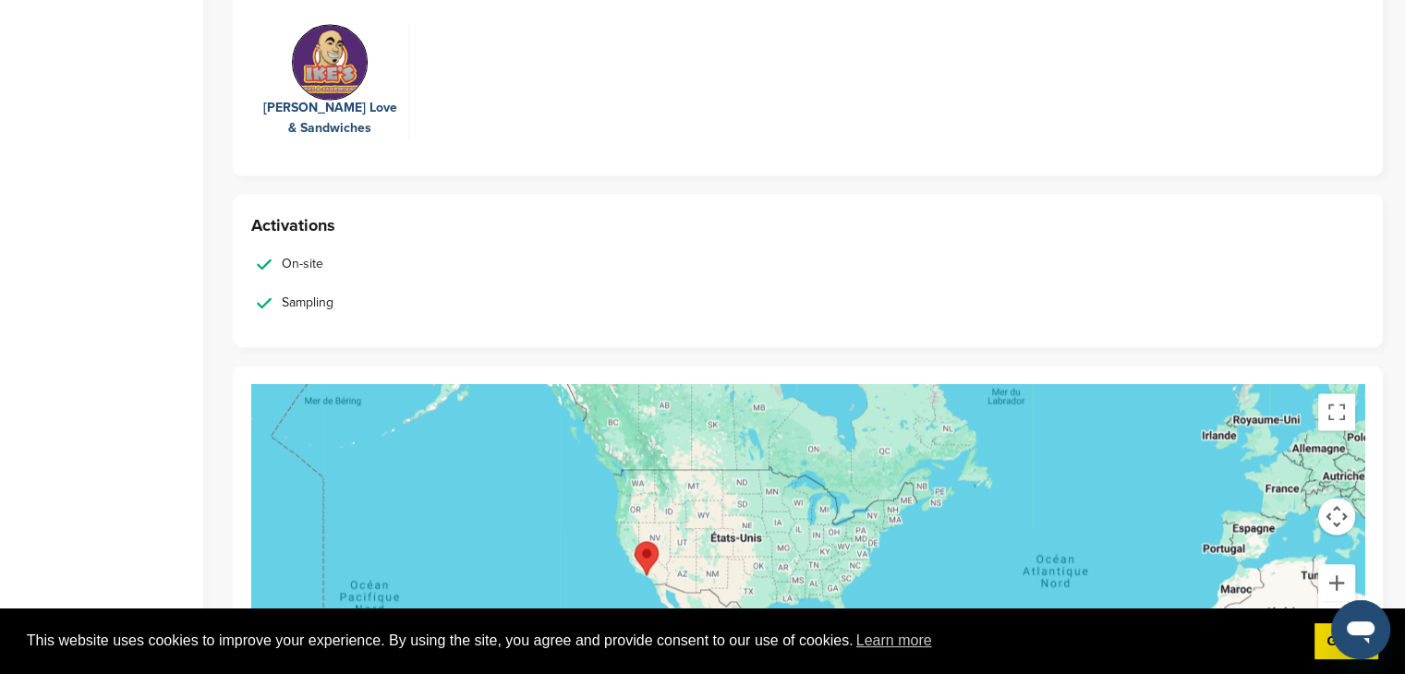
scroll to position [2806, 0]
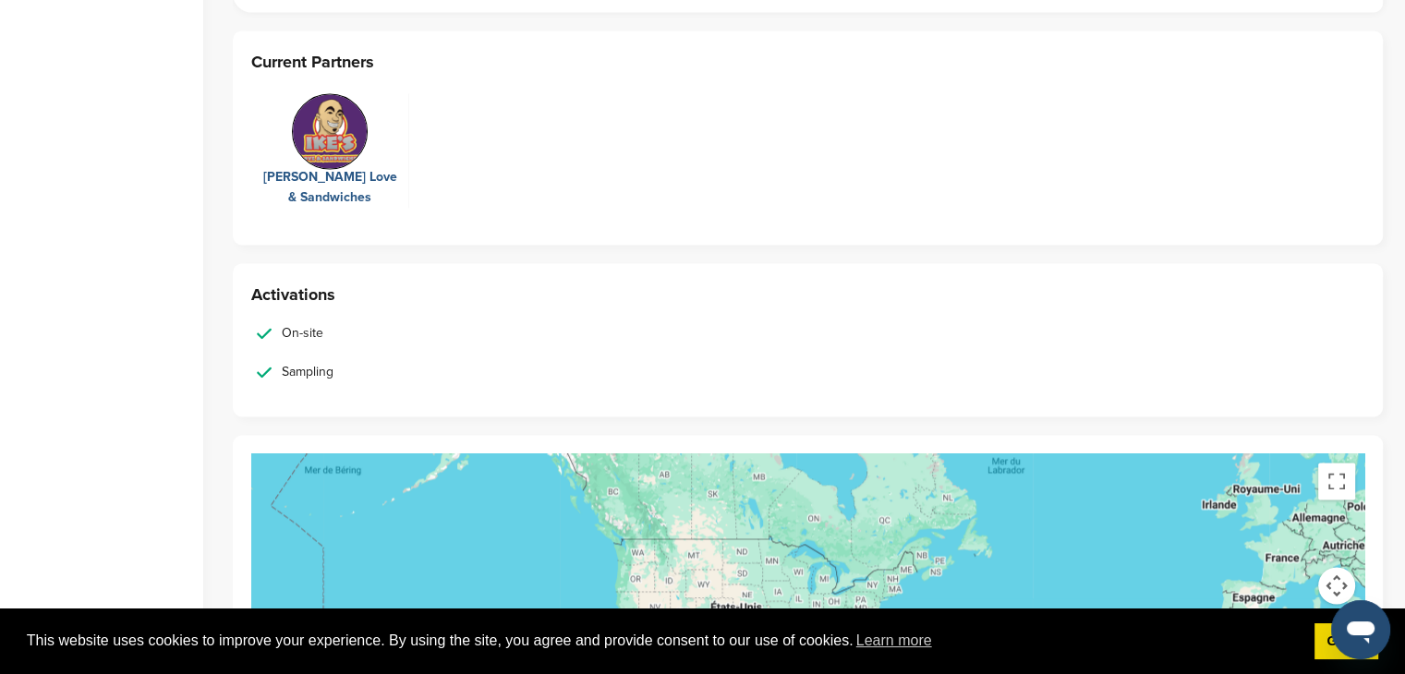
click at [353, 167] on div "[PERSON_NAME] Love & Sandwiches" at bounding box center [329, 187] width 139 height 41
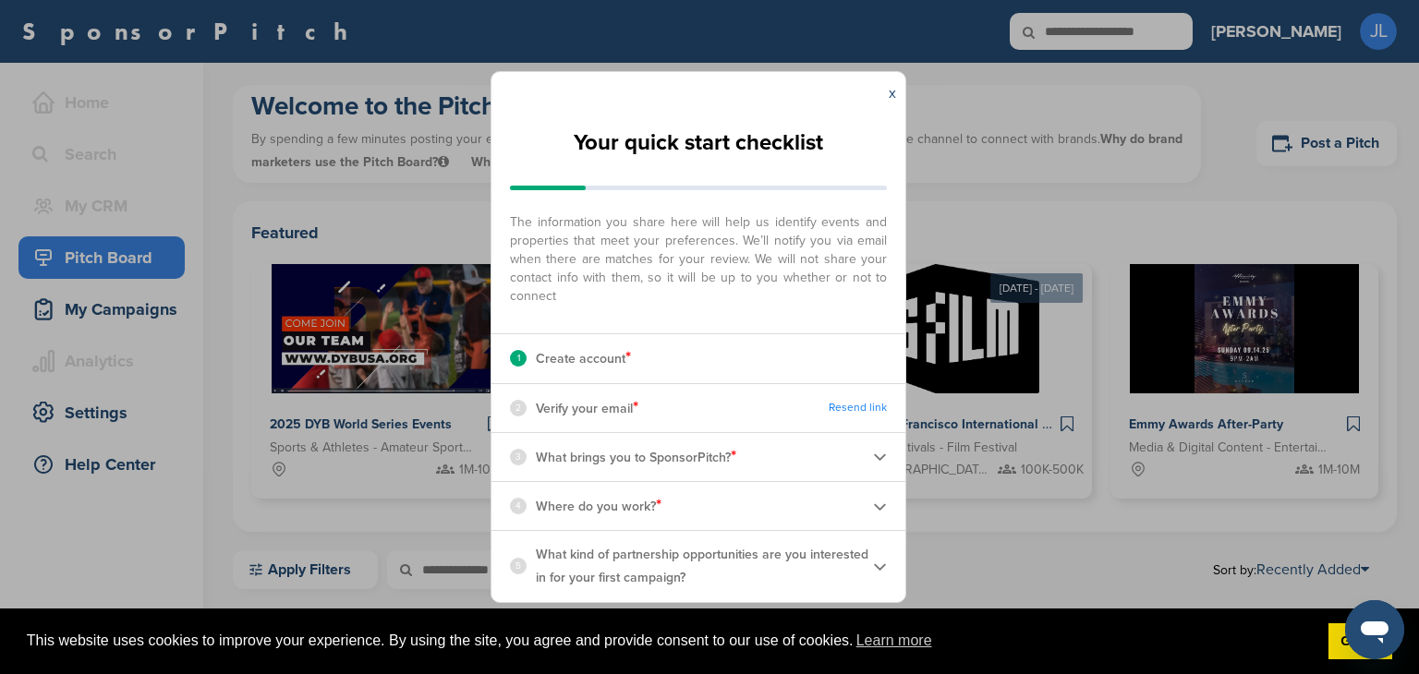
click at [896, 90] on div "x" at bounding box center [892, 93] width 26 height 42
click at [892, 90] on link "x" at bounding box center [892, 93] width 7 height 18
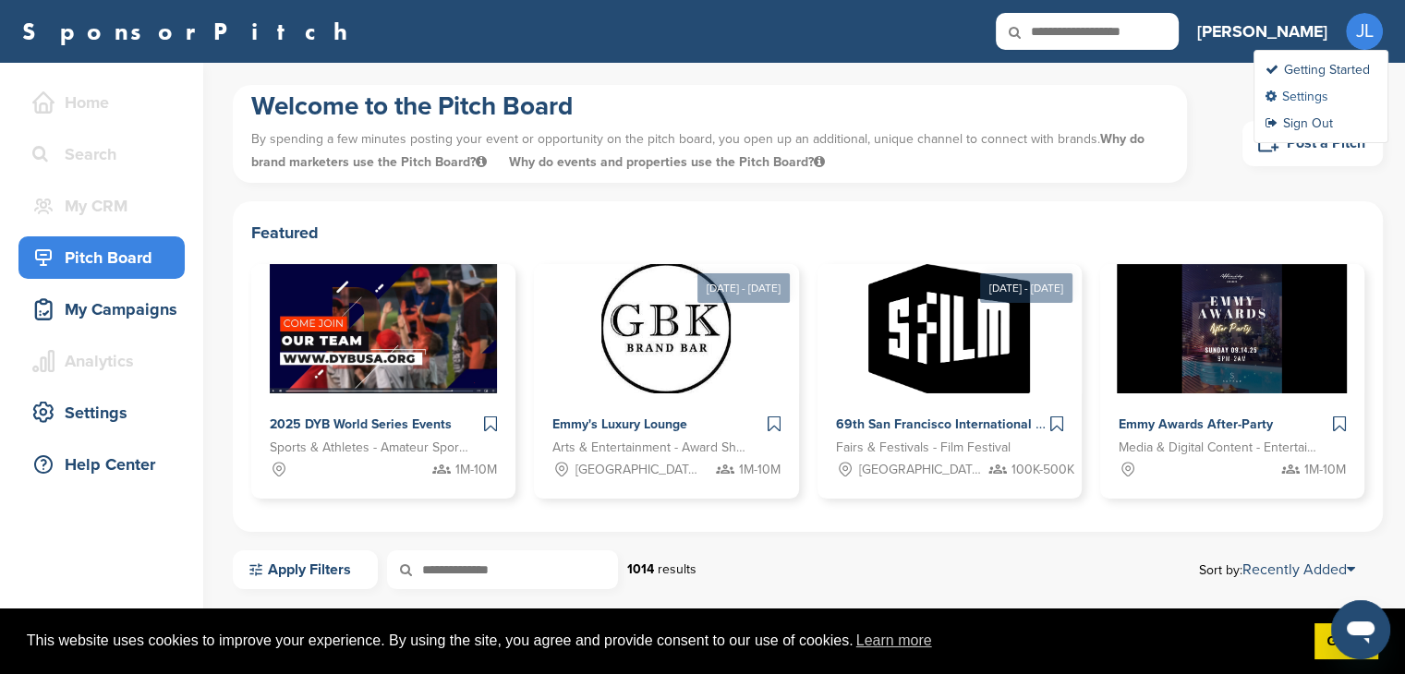
click at [1325, 98] on link "Settings" at bounding box center [1296, 97] width 63 height 16
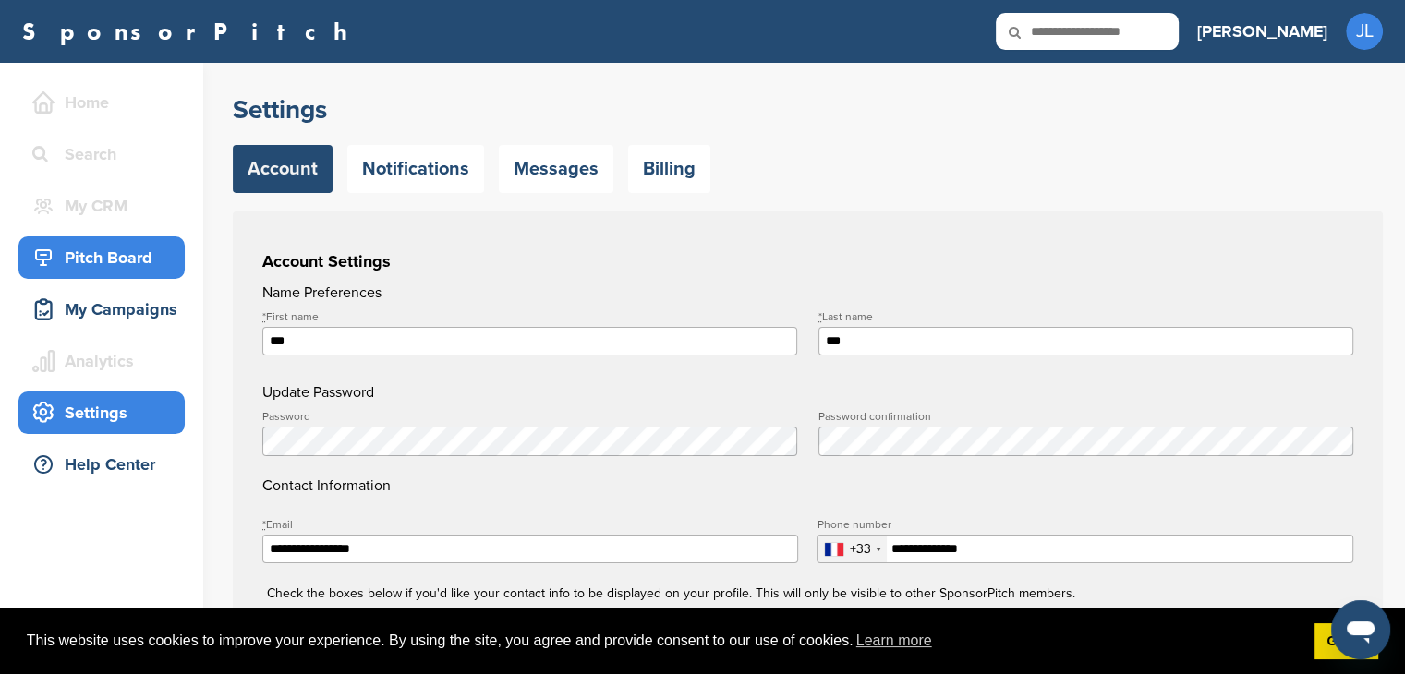
click at [108, 246] on div "Pitch Board" at bounding box center [106, 257] width 157 height 33
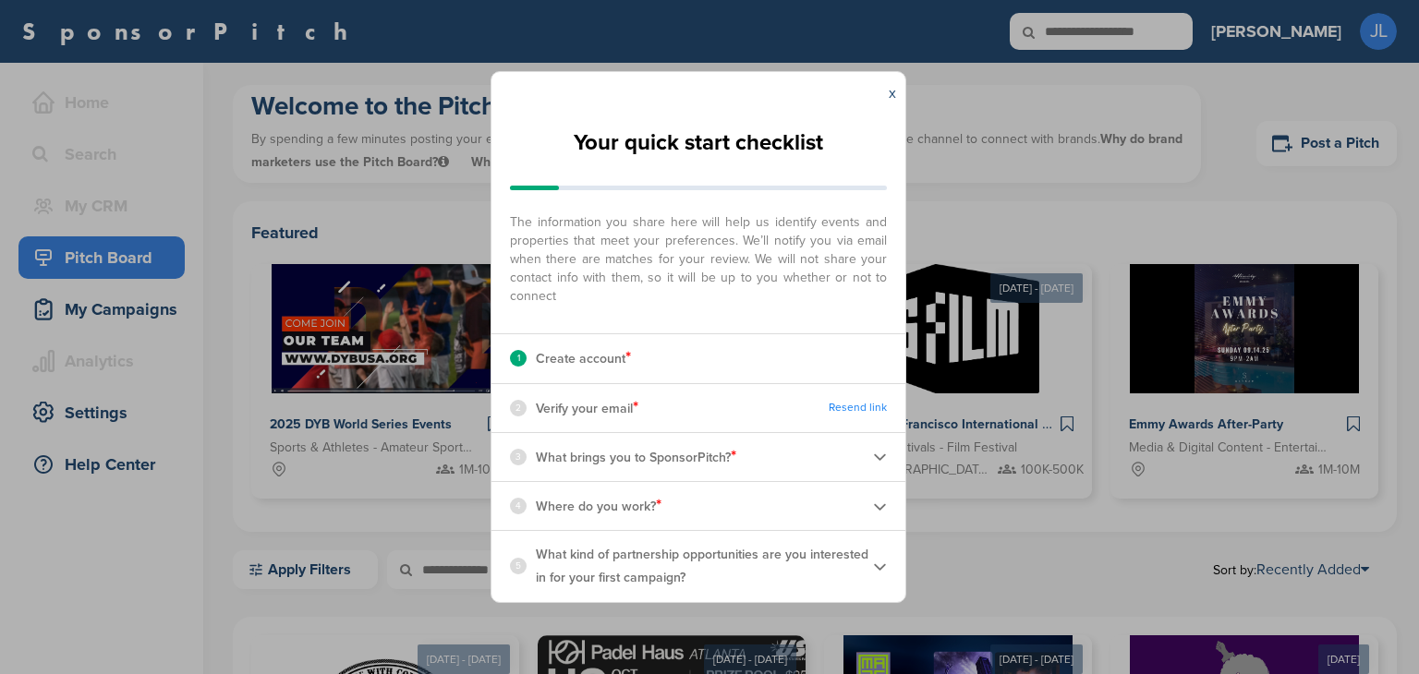
click at [893, 97] on link "x" at bounding box center [892, 93] width 7 height 18
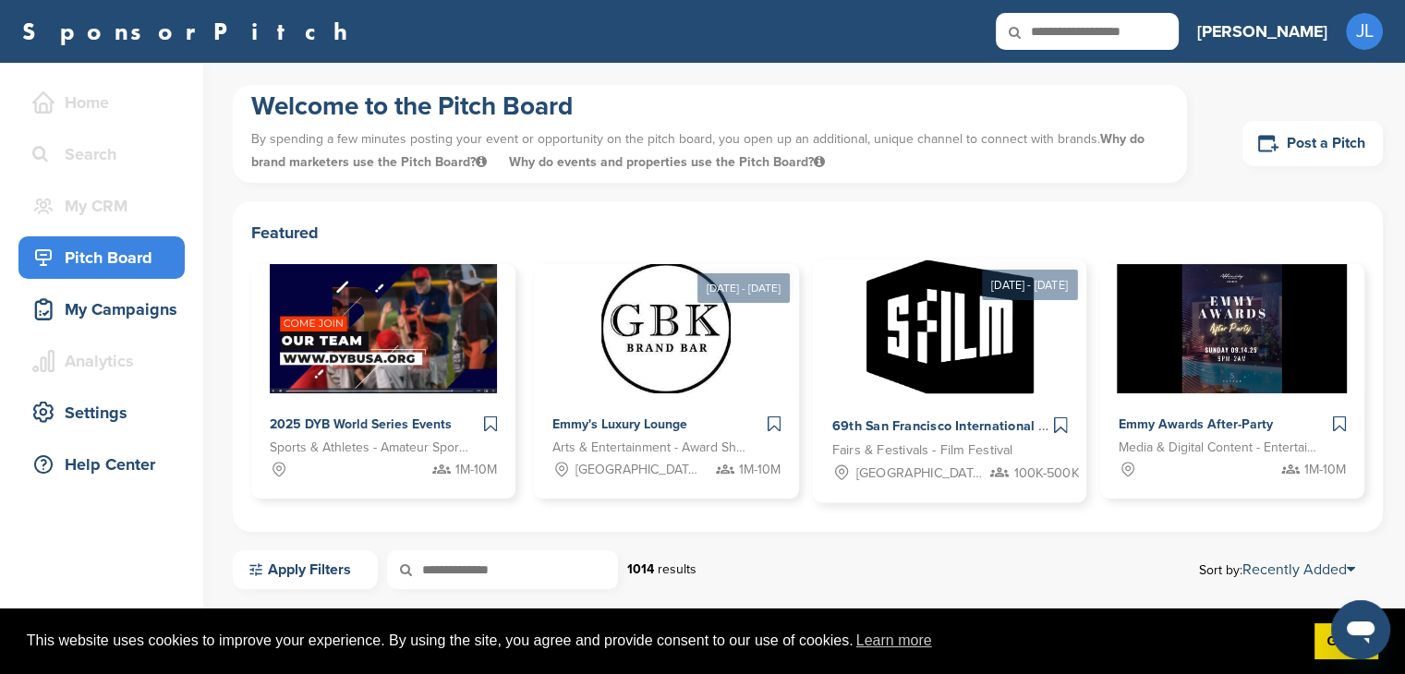
click at [928, 391] on img at bounding box center [949, 327] width 167 height 134
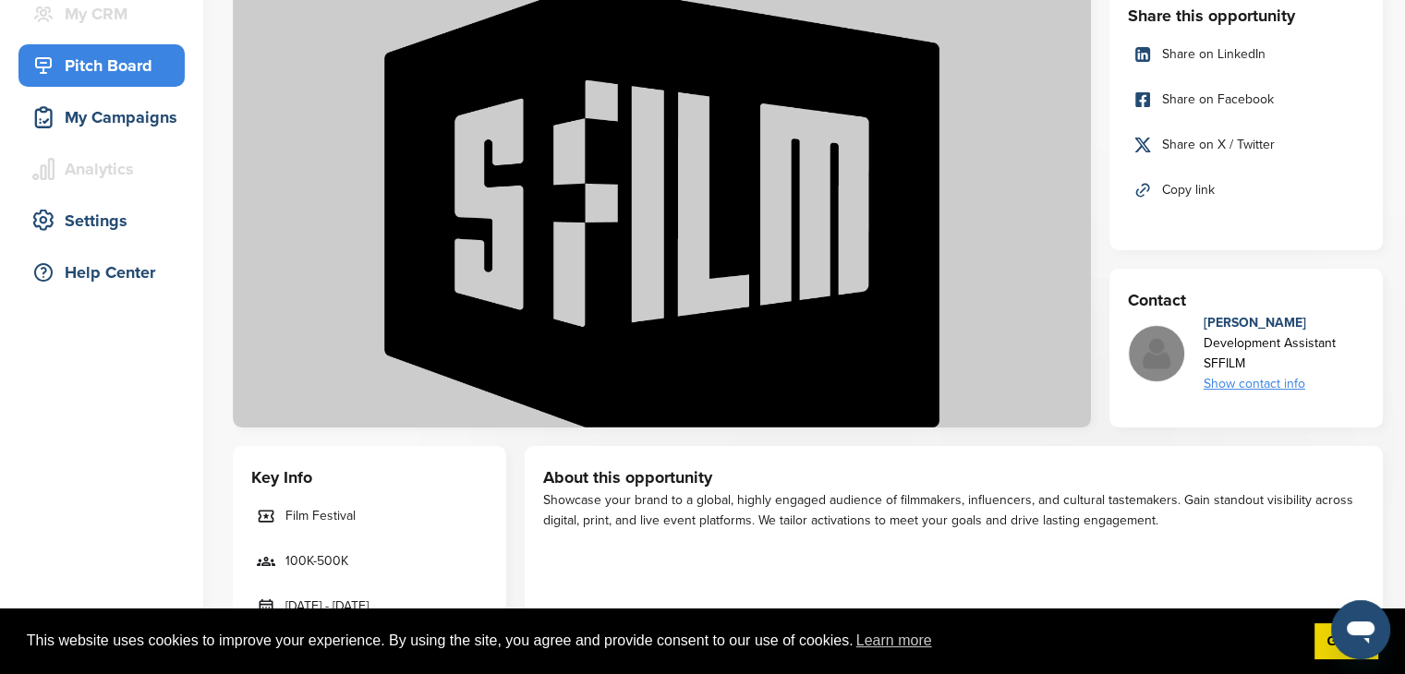
scroll to position [277, 0]
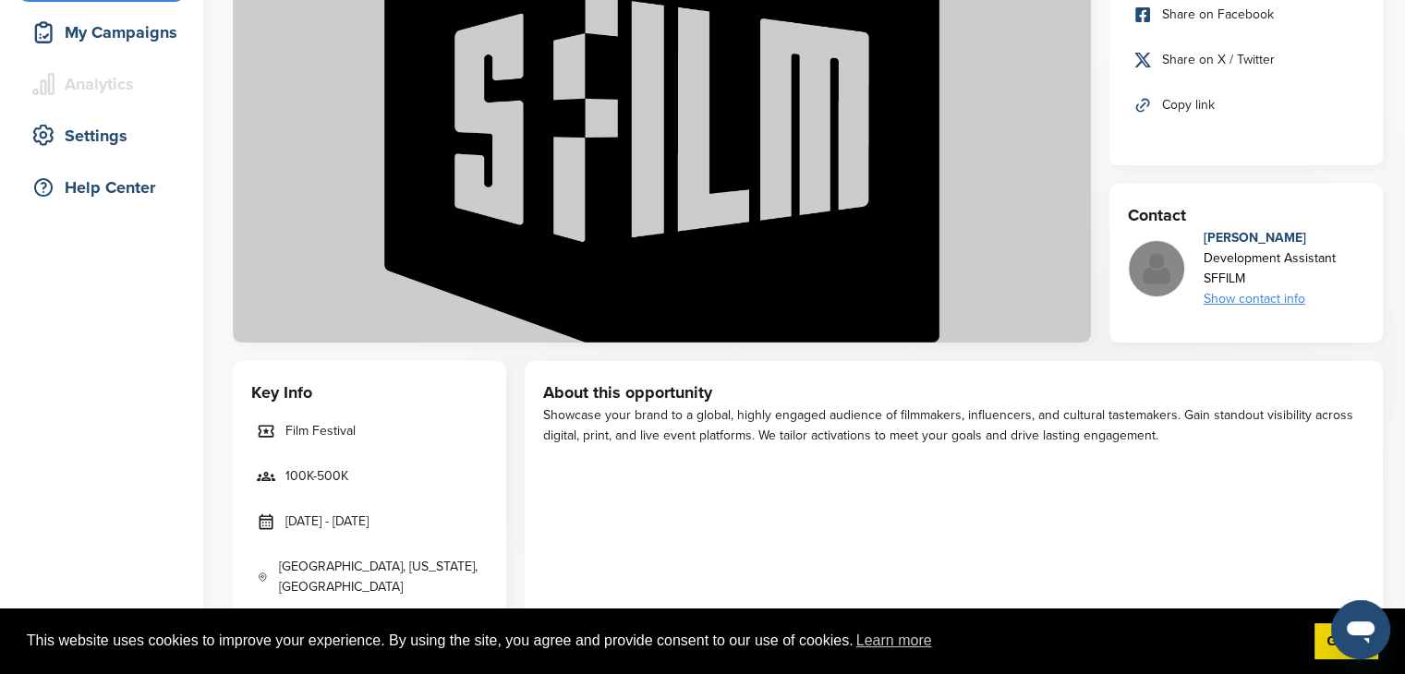
click at [1292, 293] on div "Show contact info" at bounding box center [1270, 299] width 132 height 20
click at [1360, 278] on div "[PERSON_NAME] Development Assistant SFFILM Show contact info [EMAIL_ADDRESS][DO…" at bounding box center [1246, 268] width 236 height 81
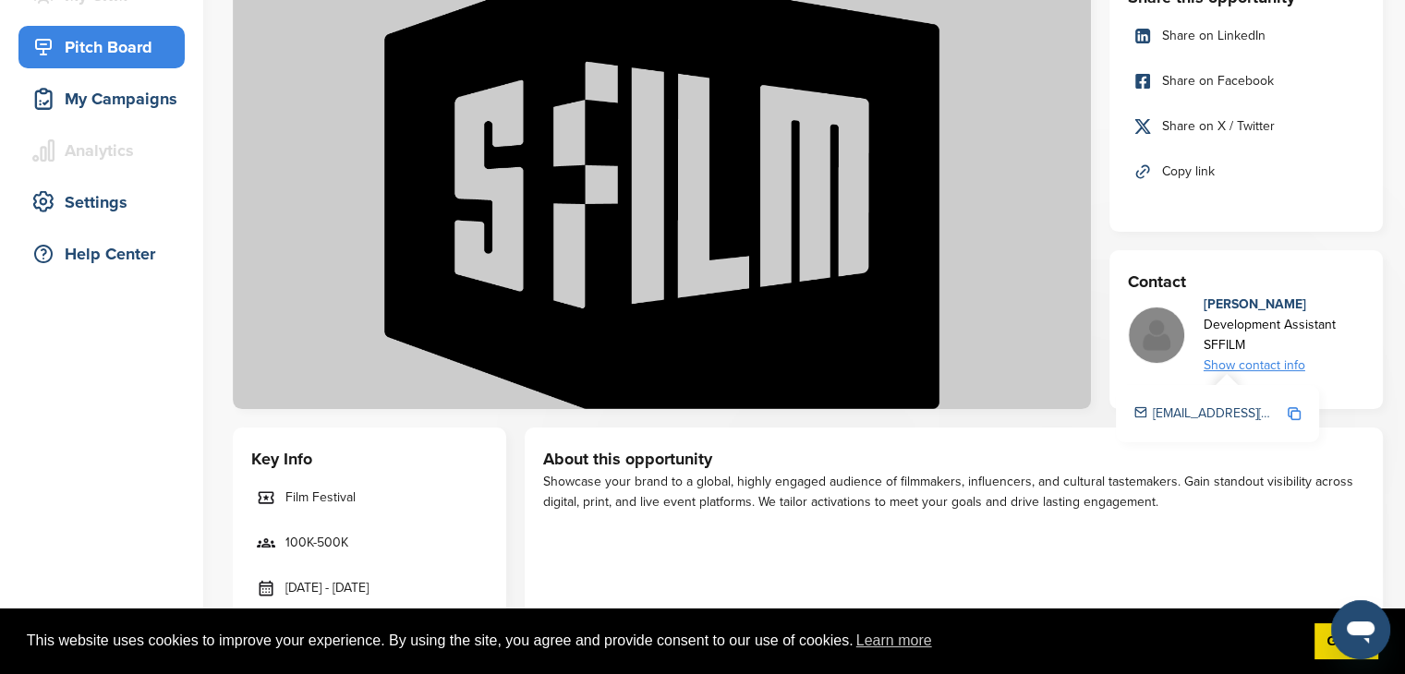
scroll to position [0, 0]
